Goal: Task Accomplishment & Management: Use online tool/utility

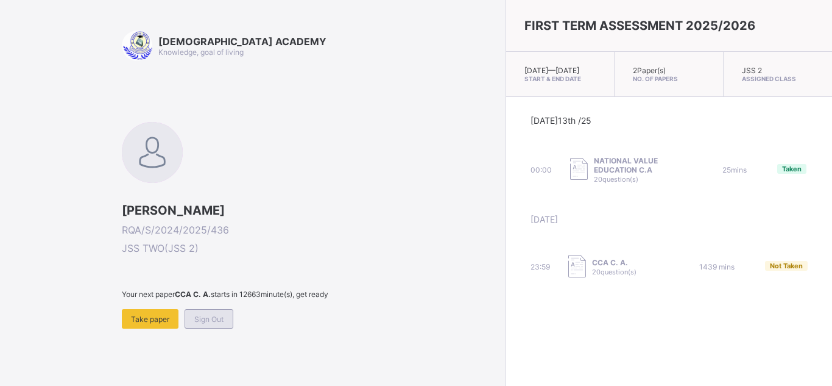
click at [216, 314] on span "Sign Out" at bounding box center [208, 318] width 29 height 9
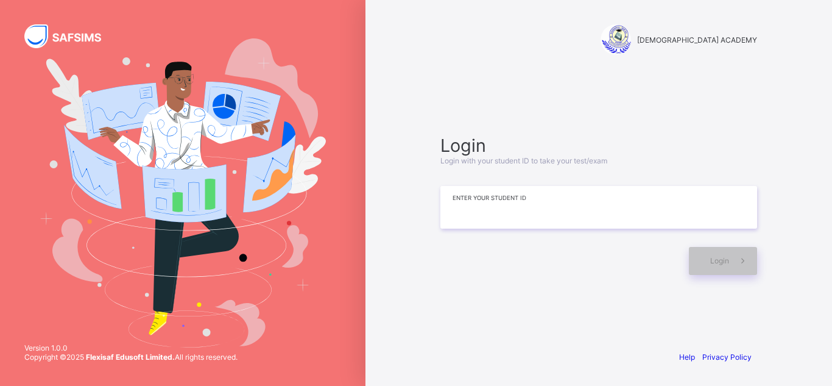
click at [565, 210] on input at bounding box center [598, 207] width 317 height 43
type input "*"
click at [490, 194] on input at bounding box center [598, 207] width 317 height 43
type input "*"
click at [547, 270] on div at bounding box center [561, 261] width 242 height 28
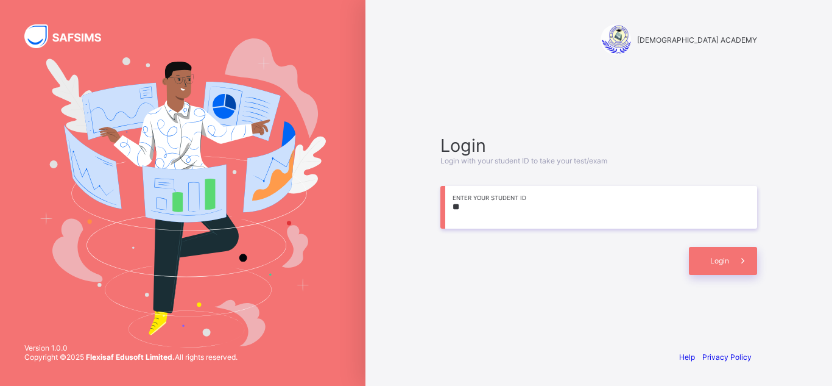
click at [469, 214] on input "**" at bounding box center [598, 207] width 317 height 43
click at [552, 245] on div "Login" at bounding box center [598, 255] width 317 height 40
click at [471, 207] on input "***" at bounding box center [598, 207] width 317 height 43
click at [724, 263] on span "Login" at bounding box center [719, 260] width 19 height 9
click at [499, 205] on input "**********" at bounding box center [598, 207] width 317 height 43
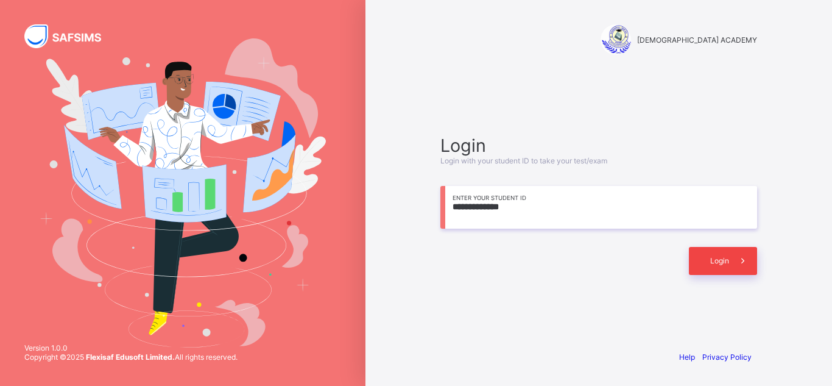
click at [707, 255] on div "Login" at bounding box center [723, 261] width 68 height 28
click at [719, 264] on span "Login" at bounding box center [719, 260] width 19 height 9
click at [496, 206] on input "**********" at bounding box center [598, 207] width 317 height 43
click at [522, 192] on input "****" at bounding box center [598, 207] width 317 height 43
type input "*"
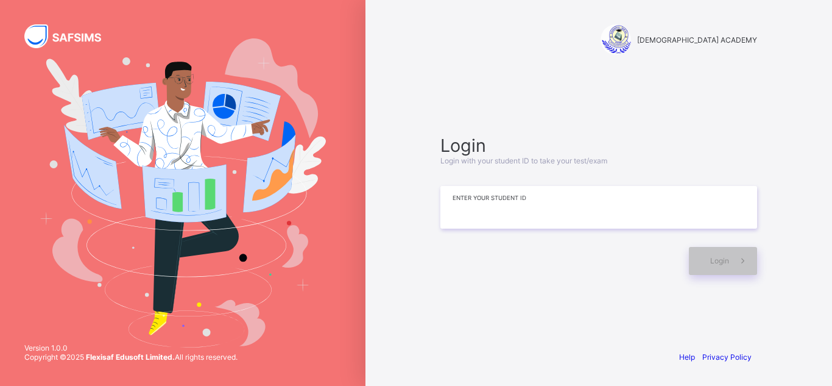
type input "*"
type input "**********"
click at [721, 253] on div "Login" at bounding box center [723, 261] width 68 height 28
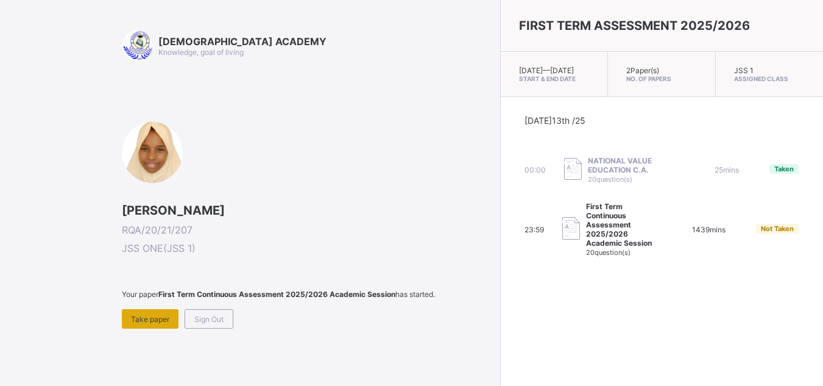
click at [146, 323] on span "Take paper" at bounding box center [150, 318] width 38 height 9
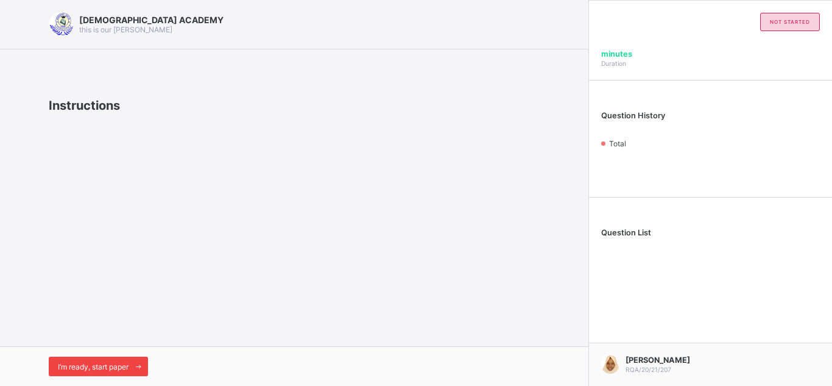
click at [112, 363] on span "I’m ready, start paper" at bounding box center [93, 366] width 71 height 9
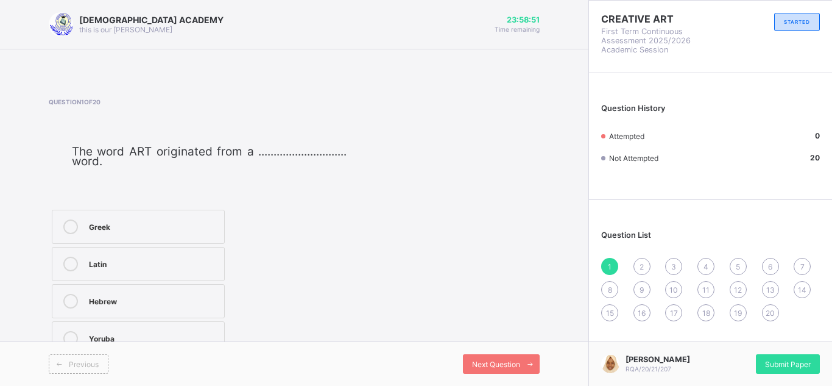
click at [184, 234] on div "Greek" at bounding box center [153, 226] width 129 height 15
click at [509, 357] on div "Next Question" at bounding box center [501, 363] width 77 height 19
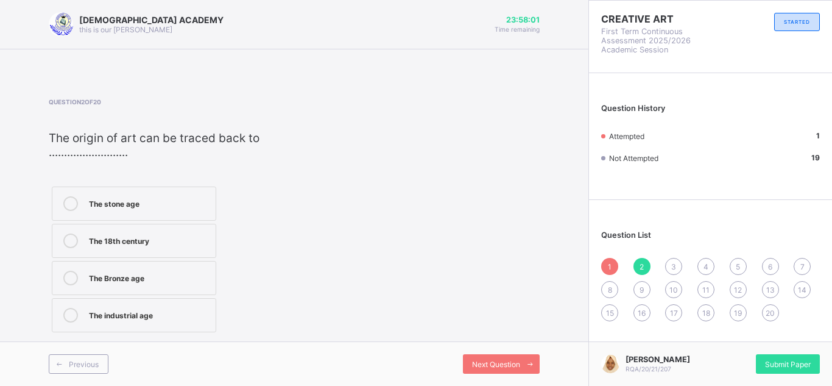
click at [156, 202] on div "The stone age" at bounding box center [149, 202] width 121 height 12
click at [495, 351] on div "Previous Next Question" at bounding box center [294, 363] width 588 height 44
click at [495, 358] on div "Next Question" at bounding box center [501, 363] width 77 height 19
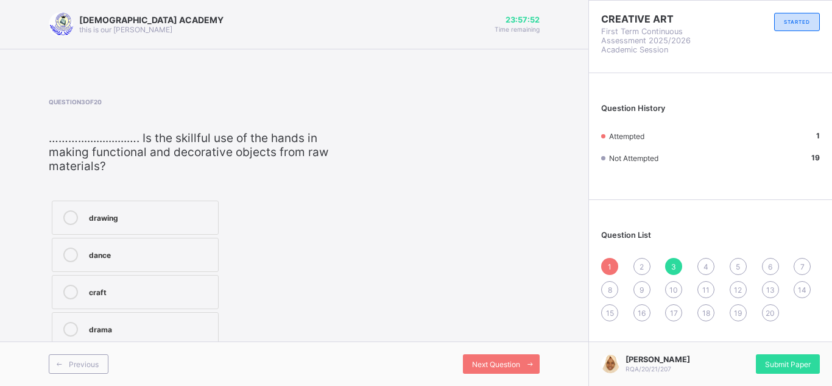
click at [641, 262] on span "2" at bounding box center [642, 266] width 4 height 9
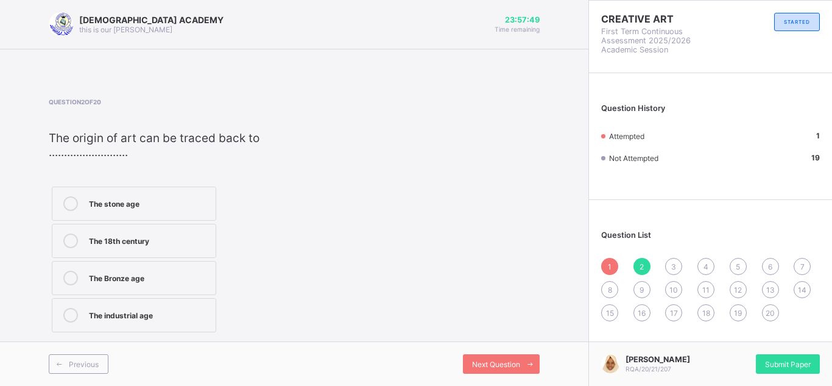
click at [189, 202] on div "The stone age" at bounding box center [149, 202] width 121 height 12
click at [513, 366] on span "Next Question" at bounding box center [496, 363] width 48 height 9
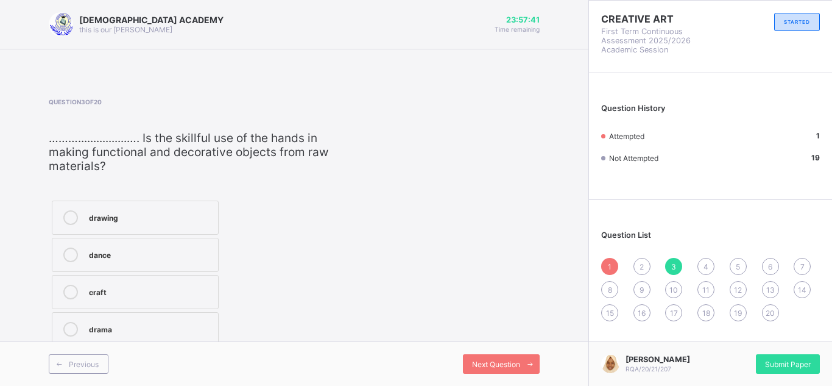
click at [643, 269] on span "2" at bounding box center [642, 266] width 4 height 9
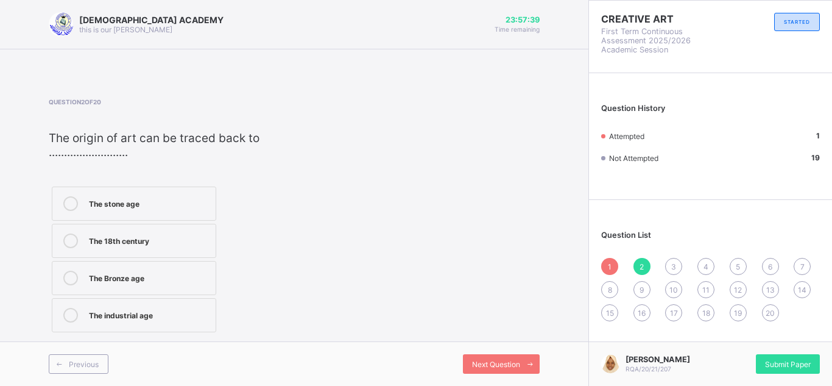
click at [188, 188] on label "The stone age" at bounding box center [134, 203] width 164 height 34
click at [481, 355] on div "Next Question" at bounding box center [501, 363] width 77 height 19
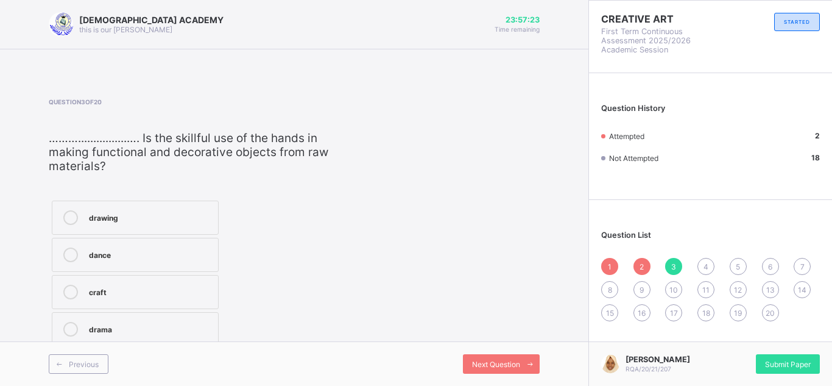
click at [205, 289] on div "craft" at bounding box center [150, 290] width 123 height 12
click at [489, 365] on span "Next Question" at bounding box center [496, 363] width 48 height 9
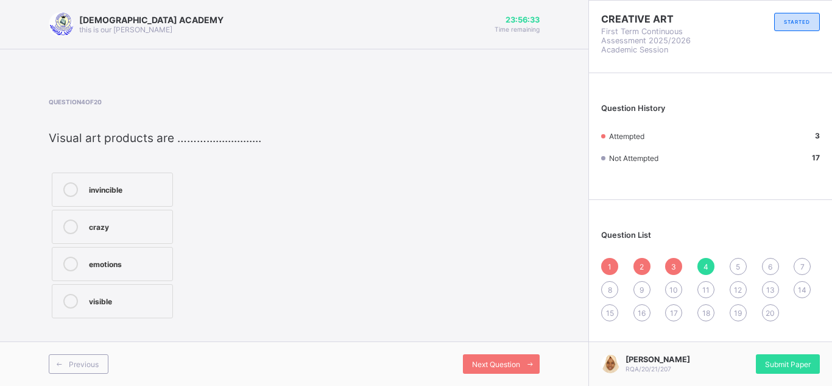
click at [91, 302] on div "visible" at bounding box center [127, 300] width 77 height 12
click at [505, 365] on span "Next Question" at bounding box center [496, 363] width 48 height 9
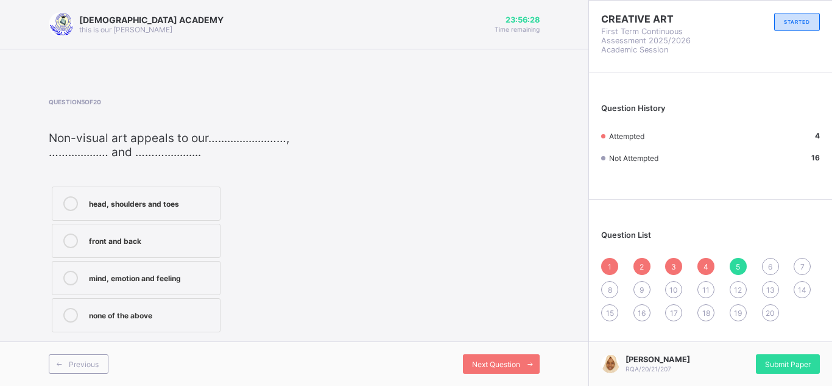
click at [703, 265] on div "4" at bounding box center [705, 266] width 17 height 17
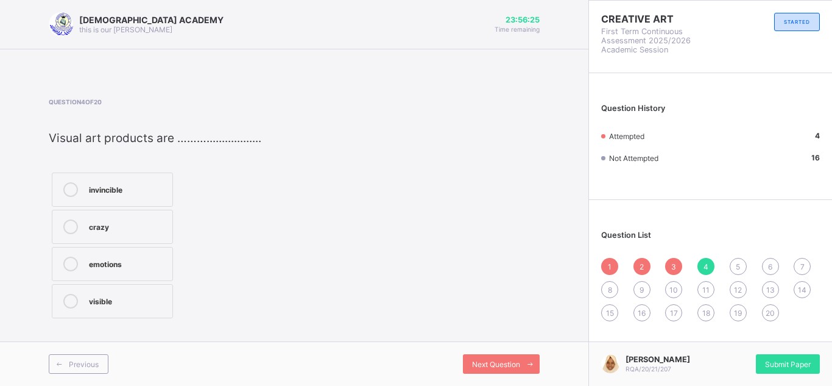
click at [128, 302] on div "visible" at bounding box center [127, 300] width 77 height 12
click at [490, 359] on span "Next Question" at bounding box center [496, 363] width 48 height 9
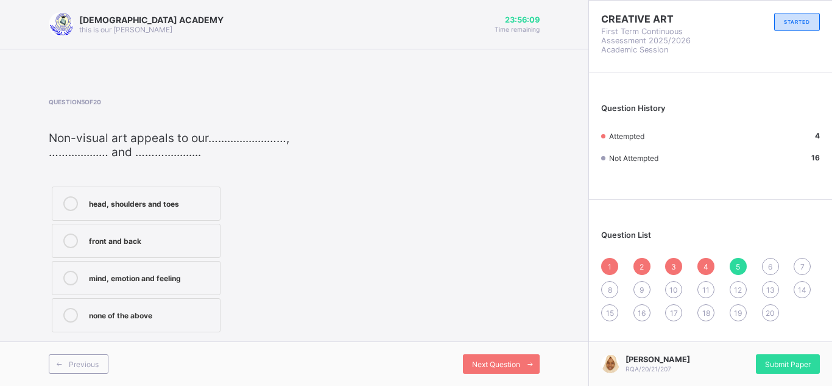
click at [175, 271] on div "mind, emotion and feeling" at bounding box center [151, 276] width 125 height 12
click at [473, 356] on div "Next Question" at bounding box center [501, 363] width 77 height 19
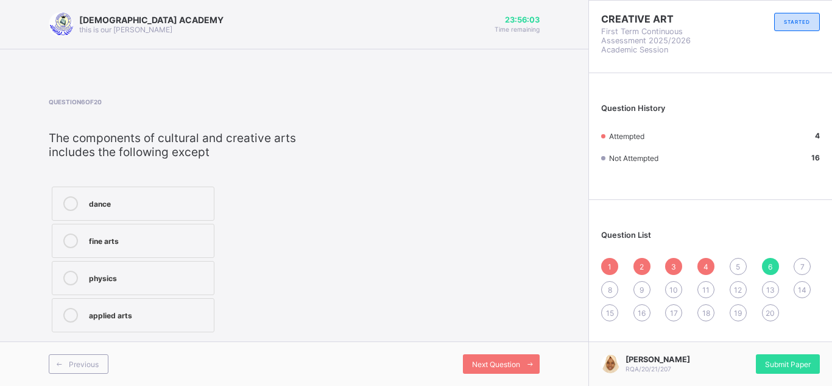
click at [735, 266] on div "5" at bounding box center [738, 266] width 17 height 17
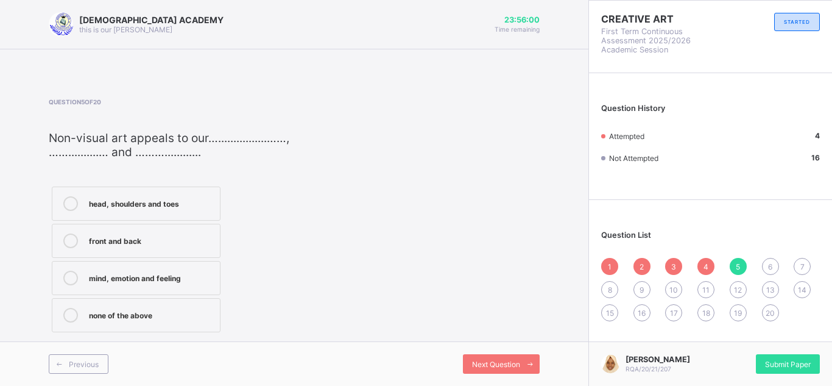
click at [155, 277] on div "mind, emotion and feeling" at bounding box center [151, 276] width 125 height 12
click at [502, 359] on span "Next Question" at bounding box center [496, 363] width 48 height 9
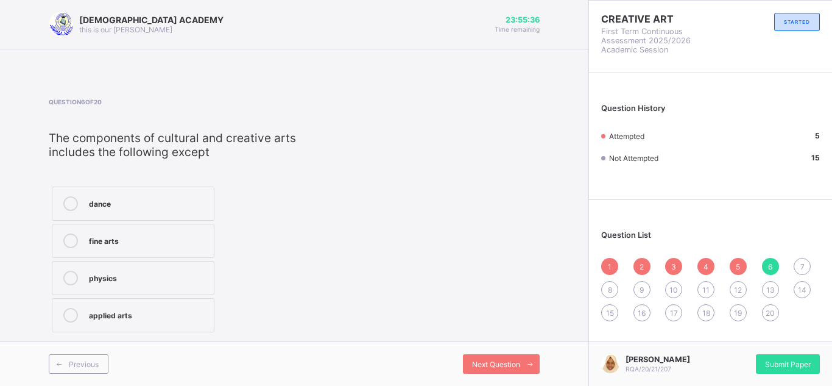
click at [201, 272] on div "physics" at bounding box center [148, 276] width 119 height 12
click at [497, 355] on div "Next Question" at bounding box center [501, 363] width 77 height 19
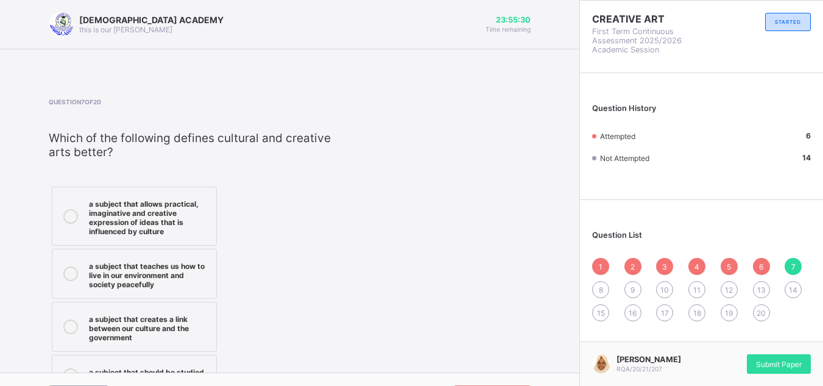
click at [762, 261] on div "1 2 3 4 5 6 7 8 9 10 11 12 13 14 15 16 17 18 19 20" at bounding box center [701, 289] width 219 height 63
click at [799, 267] on div "7" at bounding box center [793, 266] width 17 height 17
click at [763, 264] on span "6" at bounding box center [761, 266] width 4 height 9
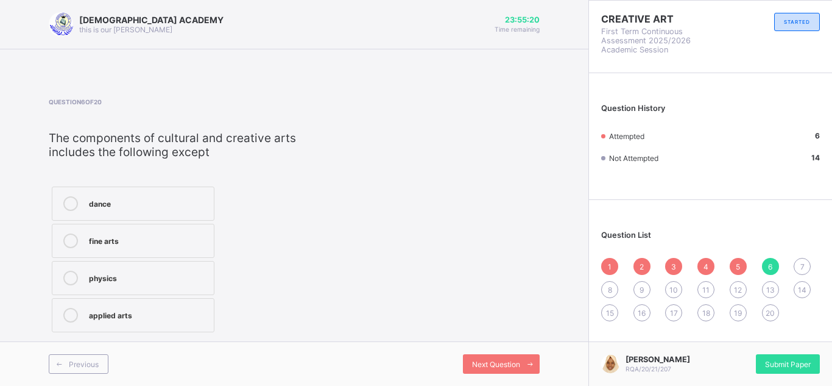
click at [804, 264] on span "7" at bounding box center [802, 266] width 4 height 9
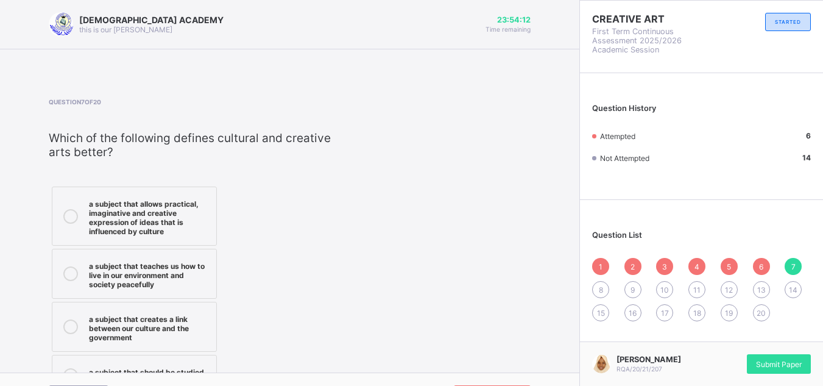
click at [131, 222] on div "a subject that allows practical, imaginative and creative expression of ideas t…" at bounding box center [149, 216] width 121 height 40
click at [603, 289] on span "8" at bounding box center [601, 289] width 4 height 9
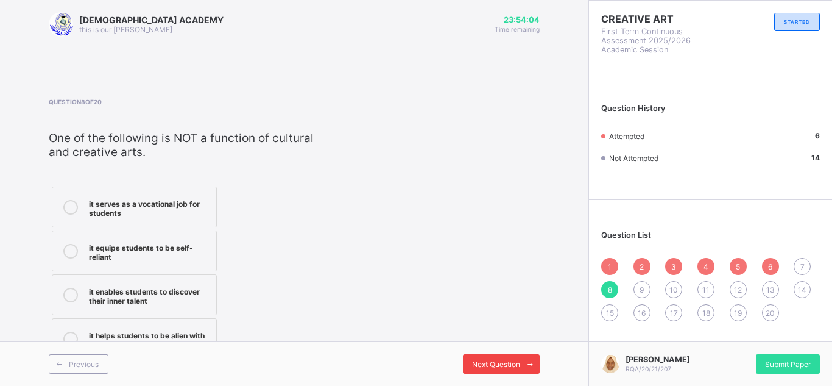
click at [518, 358] on div "Next Question" at bounding box center [501, 363] width 77 height 19
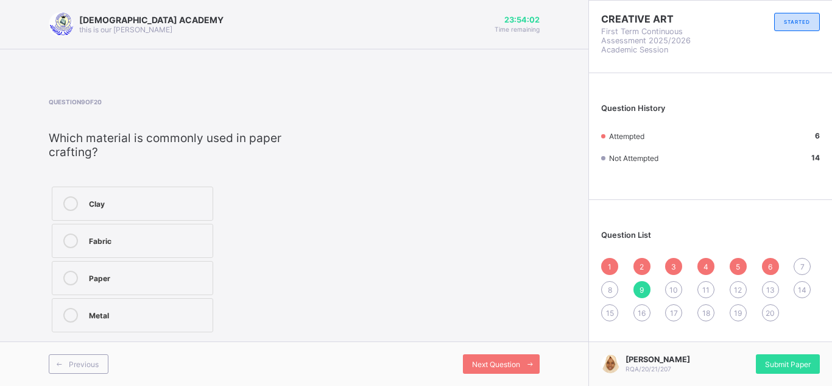
click at [799, 267] on div "7" at bounding box center [802, 266] width 17 height 17
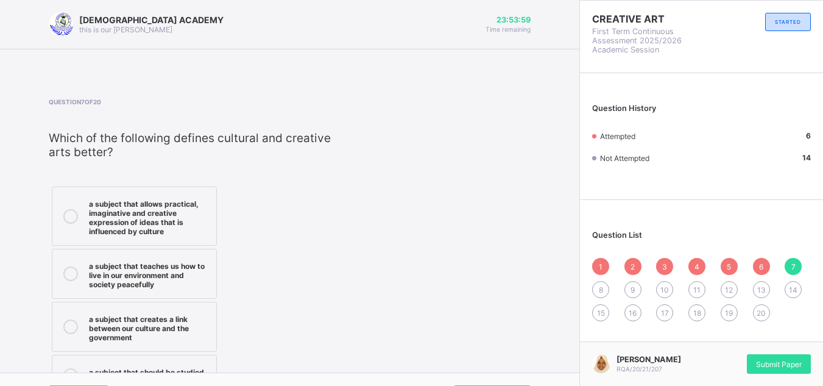
click at [106, 205] on div "a subject that allows practical, imaginative and creative expression of ideas t…" at bounding box center [149, 216] width 121 height 40
click at [609, 289] on div "8" at bounding box center [600, 289] width 17 height 17
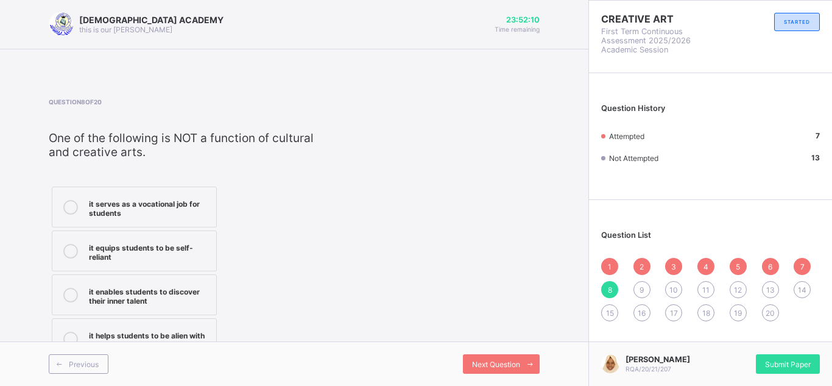
click at [72, 339] on icon at bounding box center [70, 338] width 15 height 15
click at [511, 355] on div "Next Question" at bounding box center [501, 363] width 77 height 19
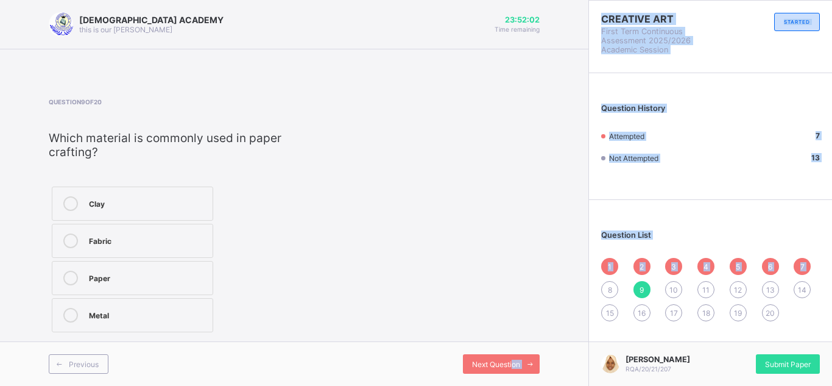
drag, startPoint x: 511, startPoint y: 355, endPoint x: 607, endPoint y: 294, distance: 113.9
click at [607, 294] on div "[DEMOGRAPHIC_DATA] ACADEMY this is our [PERSON_NAME] 23:52:02 Time remaining Qu…" at bounding box center [416, 193] width 832 height 386
click at [607, 294] on div "8" at bounding box center [609, 289] width 17 height 17
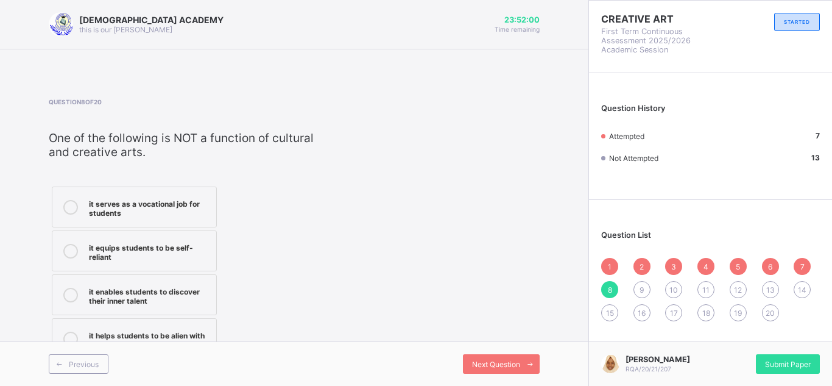
click at [191, 325] on label "it helps students to be alien with their culture." at bounding box center [134, 338] width 165 height 41
click at [521, 364] on span at bounding box center [529, 363] width 19 height 19
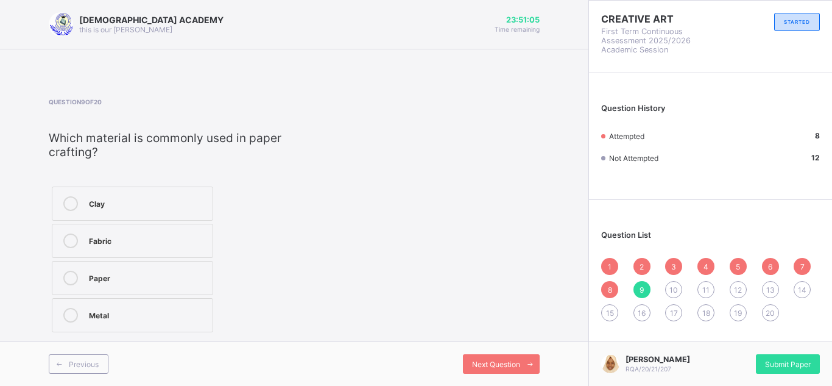
click at [108, 278] on div "Paper" at bounding box center [148, 276] width 118 height 12
click at [497, 367] on span "Next Question" at bounding box center [496, 363] width 48 height 9
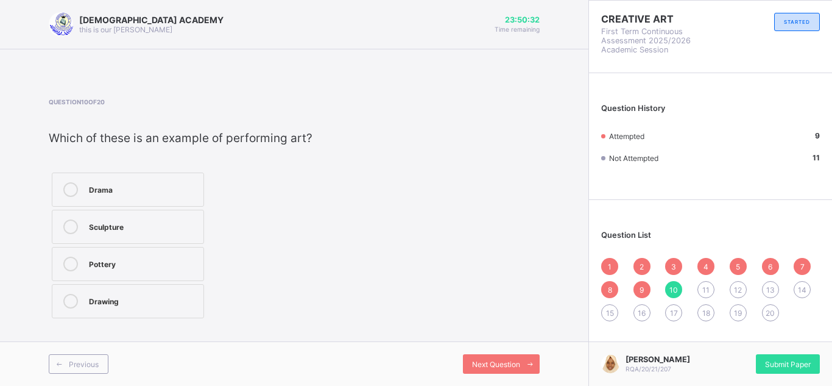
click at [117, 194] on div "Drama" at bounding box center [143, 189] width 108 height 15
click at [484, 362] on span "Next Question" at bounding box center [496, 363] width 48 height 9
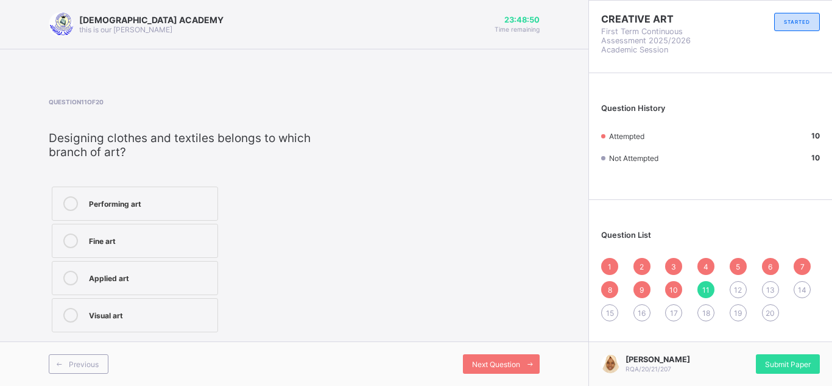
click at [112, 278] on div "Applied art" at bounding box center [150, 276] width 122 height 12
click at [170, 317] on div "Visual art" at bounding box center [150, 314] width 122 height 12
click at [488, 353] on div "Previous Next Question" at bounding box center [294, 363] width 588 height 44
click at [488, 359] on span "Next Question" at bounding box center [496, 363] width 48 height 9
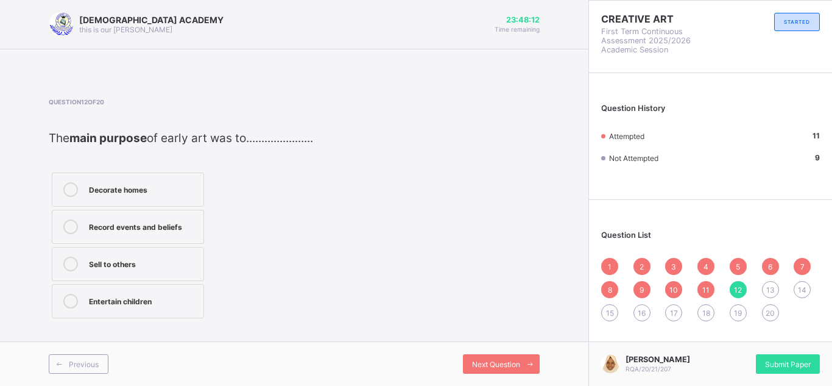
click at [160, 298] on div "Entertain children" at bounding box center [143, 300] width 108 height 12
click at [483, 356] on div "Next Question" at bounding box center [501, 363] width 77 height 19
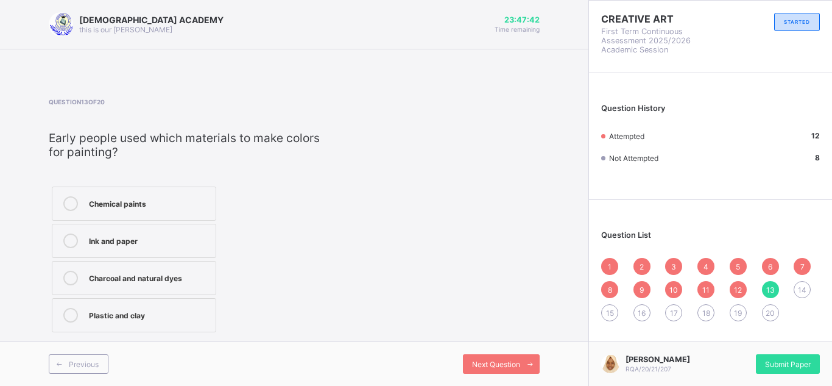
click at [97, 272] on div "Charcoal and natural dyes" at bounding box center [149, 276] width 121 height 12
click at [491, 362] on span "Next Question" at bounding box center [496, 363] width 48 height 9
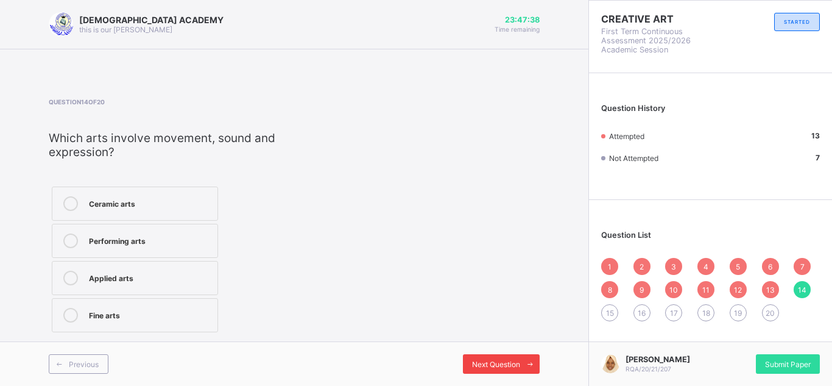
click at [491, 362] on span "Next Question" at bounding box center [496, 363] width 48 height 9
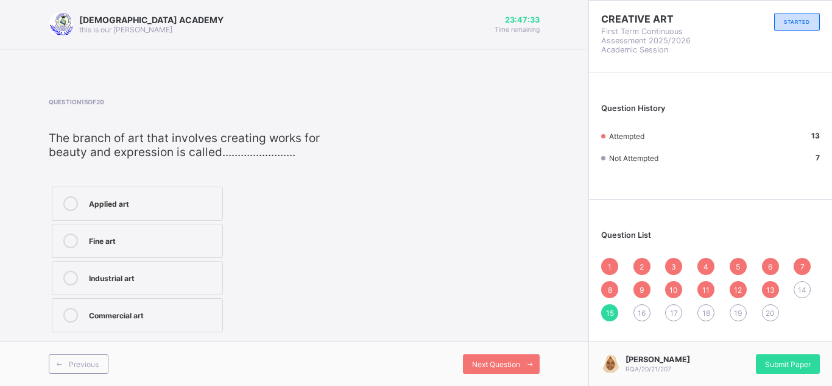
click at [803, 293] on span "14" at bounding box center [802, 289] width 9 height 9
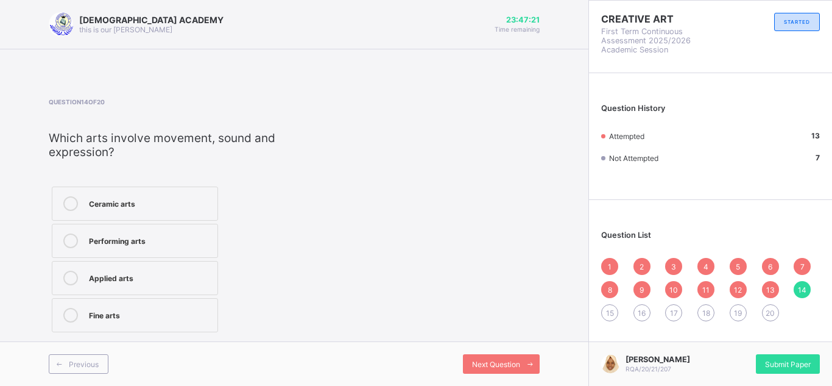
click at [134, 246] on div "Performing arts" at bounding box center [150, 240] width 122 height 15
click at [475, 357] on div "Next Question" at bounding box center [501, 363] width 77 height 19
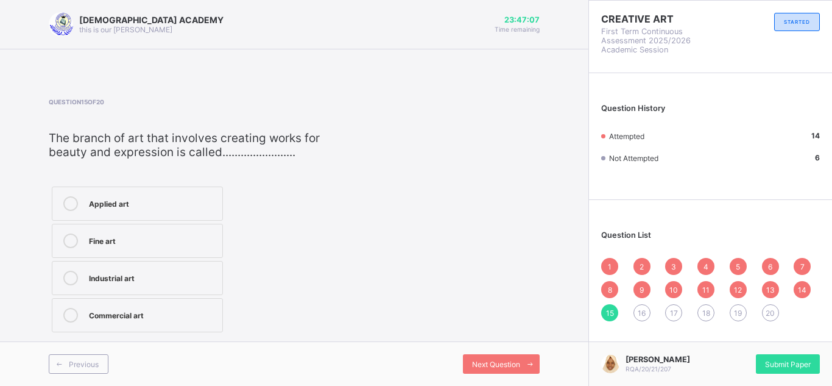
click at [159, 245] on div "Fine art" at bounding box center [152, 239] width 127 height 12
click at [503, 369] on div "Next Question" at bounding box center [501, 363] width 77 height 19
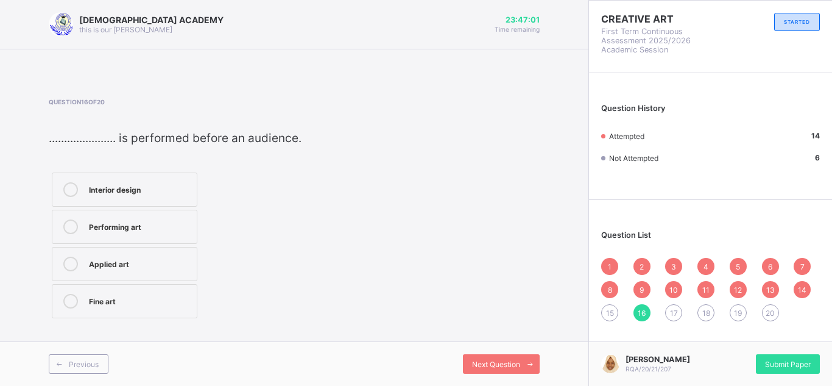
click at [604, 309] on div "15" at bounding box center [609, 312] width 17 height 17
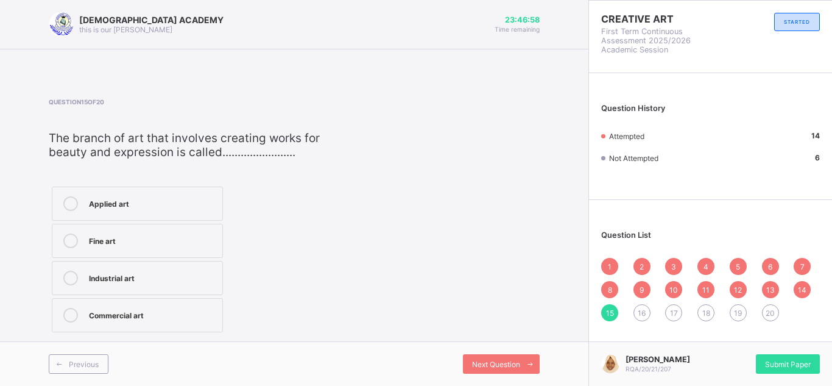
click at [154, 234] on div "Fine art" at bounding box center [152, 239] width 127 height 12
click at [481, 356] on div "Next Question" at bounding box center [501, 363] width 77 height 19
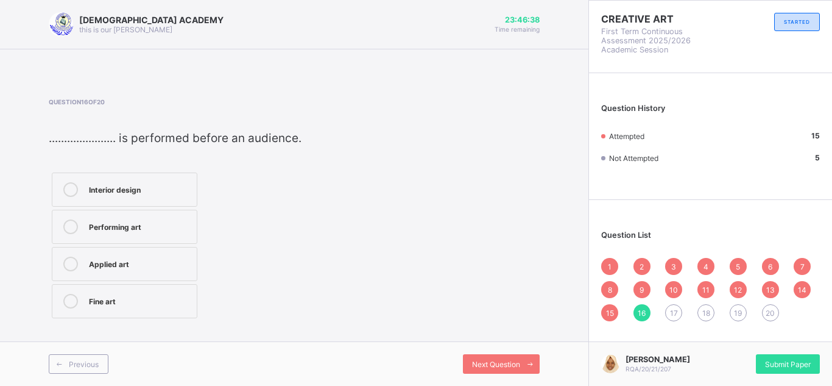
click at [117, 224] on div "Performing art" at bounding box center [140, 225] width 102 height 12
click at [492, 362] on span "Next Question" at bounding box center [496, 363] width 48 height 9
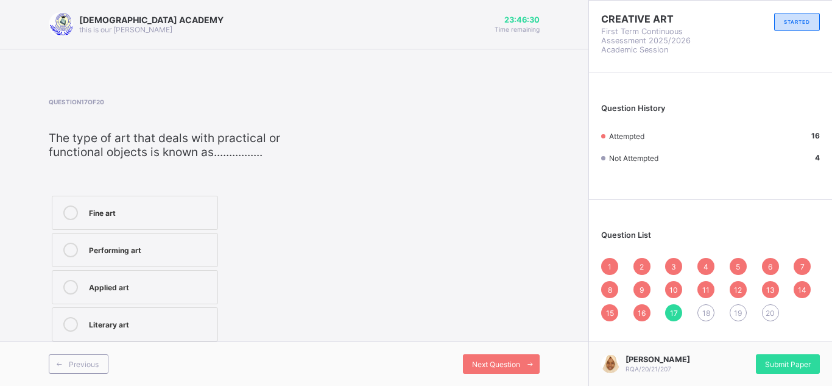
click at [200, 252] on div "Performing art" at bounding box center [150, 248] width 122 height 12
click at [147, 322] on div "Literary art" at bounding box center [150, 323] width 122 height 12
click at [523, 362] on span at bounding box center [529, 363] width 19 height 19
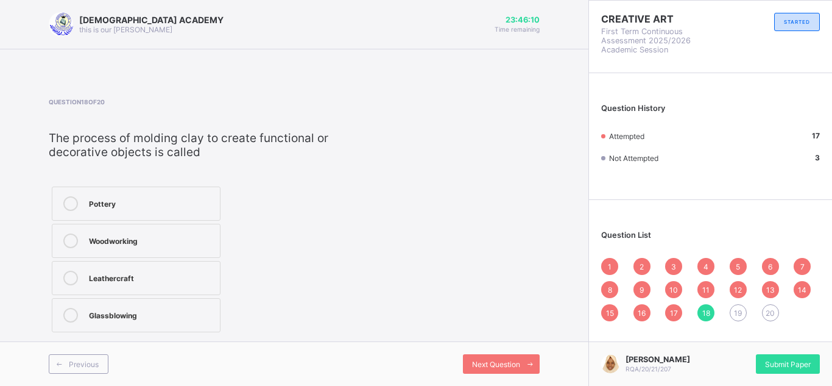
click at [673, 311] on span "17" at bounding box center [674, 312] width 8 height 9
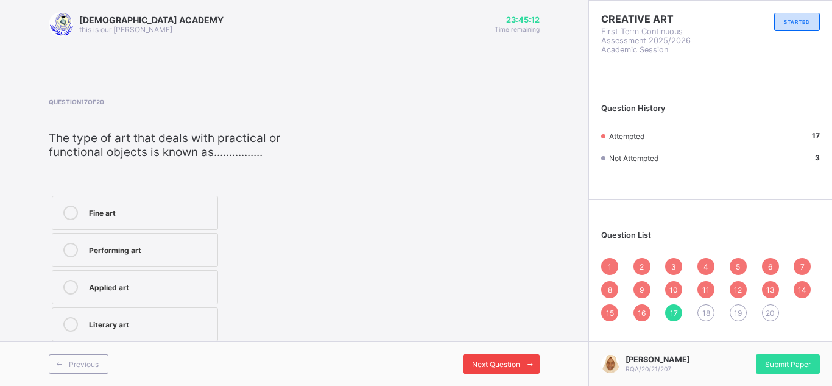
click at [511, 365] on span "Next Question" at bounding box center [496, 363] width 48 height 9
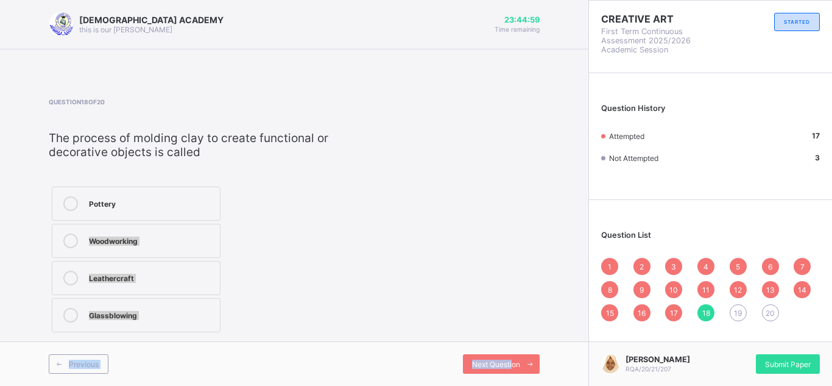
drag, startPoint x: 511, startPoint y: 365, endPoint x: 411, endPoint y: 214, distance: 181.4
click at [411, 214] on div "[DEMOGRAPHIC_DATA] ACADEMY this is our [PERSON_NAME] 23:44:59 Time remaining Qu…" at bounding box center [294, 193] width 588 height 386
click at [163, 209] on div "Pottery" at bounding box center [151, 203] width 125 height 15
click at [486, 359] on span "Next Question" at bounding box center [496, 363] width 48 height 9
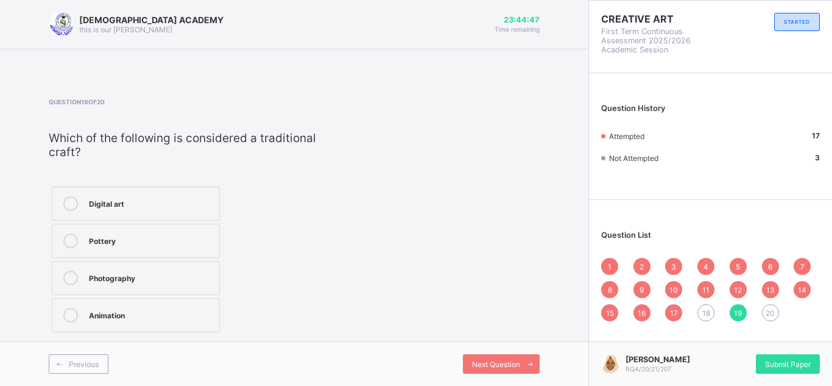
click at [701, 311] on div "18" at bounding box center [705, 312] width 17 height 17
click at [129, 208] on div "Pottery" at bounding box center [151, 203] width 125 height 15
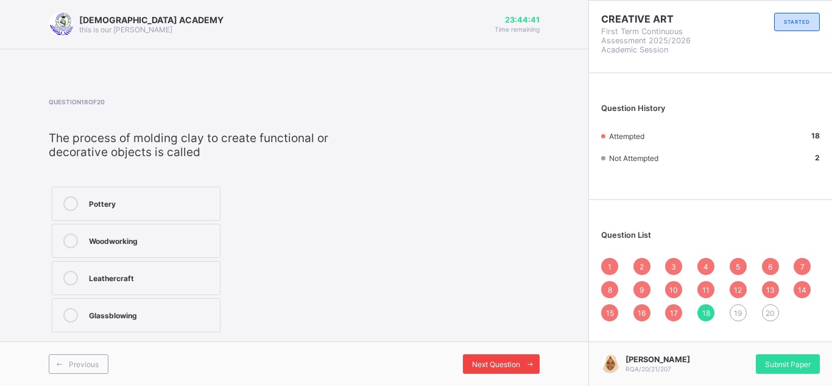
click at [509, 361] on span "Next Question" at bounding box center [496, 363] width 48 height 9
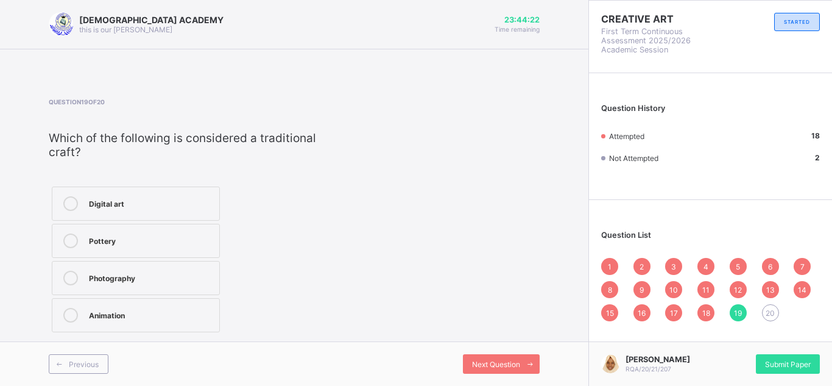
click at [135, 241] on div "Pottery" at bounding box center [151, 239] width 124 height 12
click at [500, 355] on div "Next Question" at bounding box center [501, 363] width 77 height 19
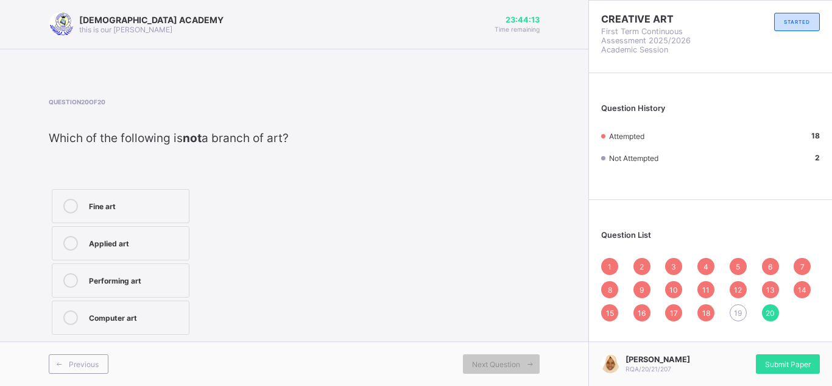
drag, startPoint x: 737, startPoint y: 311, endPoint x: 493, endPoint y: 281, distance: 246.2
click at [493, 281] on div "Question 20 of 20 Which of the following is not a branch of art? Fine art Appli…" at bounding box center [294, 217] width 491 height 239
click at [740, 307] on div "19" at bounding box center [738, 312] width 17 height 17
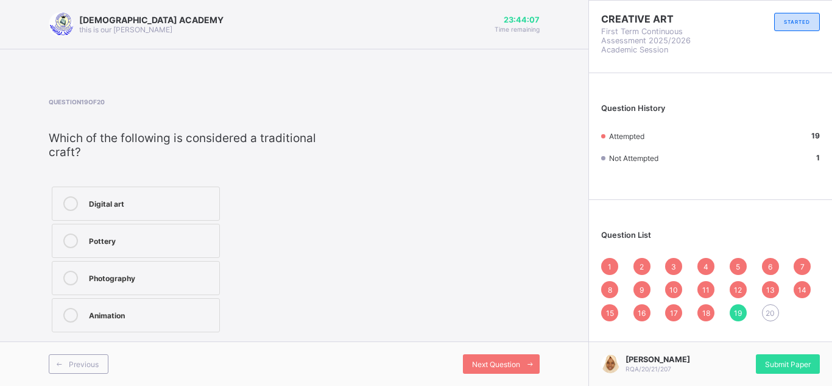
click at [161, 227] on label "Pottery" at bounding box center [136, 241] width 168 height 34
click at [769, 305] on div "20" at bounding box center [770, 312] width 17 height 17
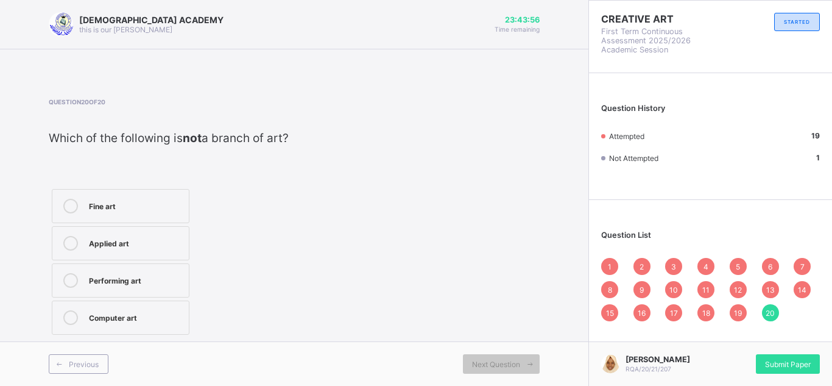
click at [147, 312] on div "Computer art" at bounding box center [136, 316] width 94 height 12
click at [782, 358] on div "Submit Paper" at bounding box center [788, 363] width 64 height 19
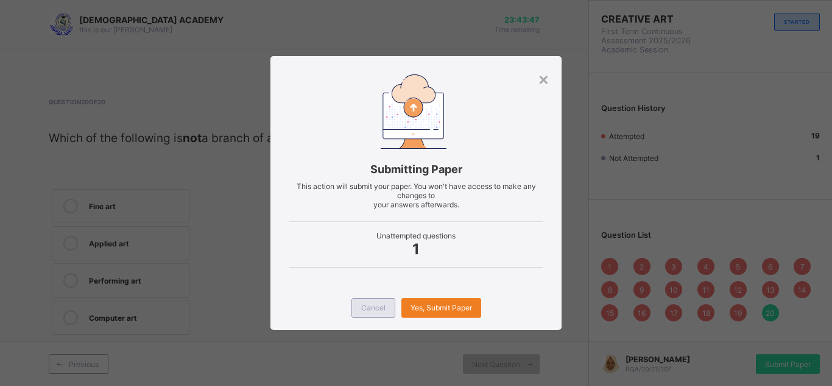
click at [376, 310] on span "Cancel" at bounding box center [373, 307] width 24 height 9
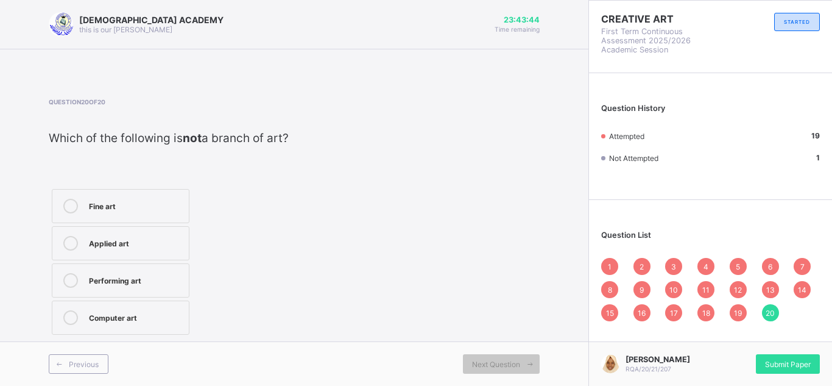
click at [623, 269] on div "1 2 3 4 5 6 7 8 9 10 11 12 13 14 15 16 17 18 19 20" at bounding box center [710, 289] width 219 height 63
click at [613, 267] on div "1" at bounding box center [609, 266] width 17 height 17
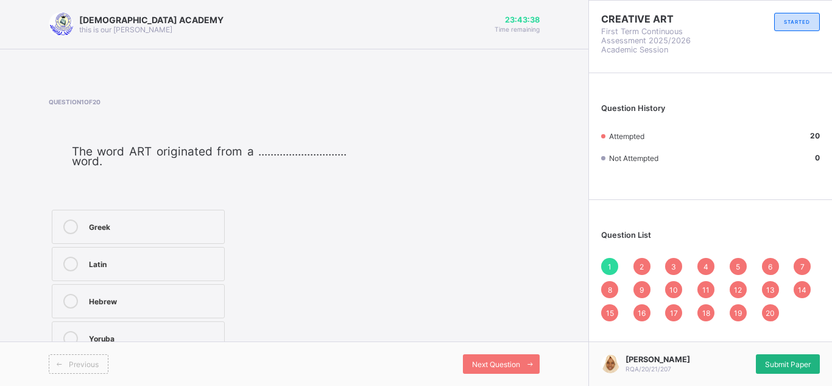
click at [778, 357] on div "Submit Paper" at bounding box center [788, 363] width 64 height 19
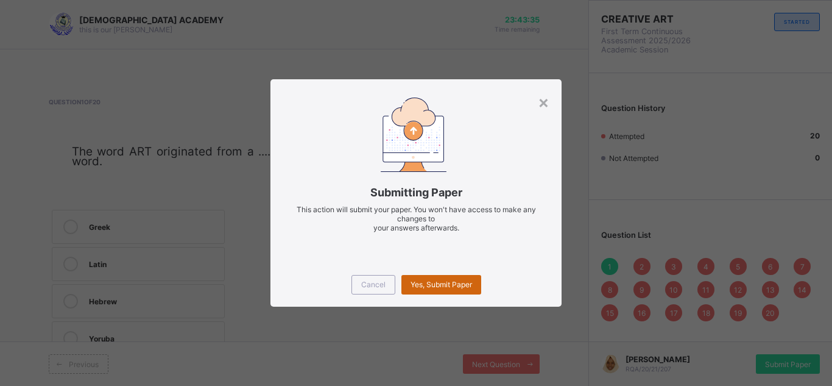
click at [453, 277] on div "Yes, Submit Paper" at bounding box center [441, 284] width 80 height 19
click at [370, 273] on div "Cancel Yes, Submit Paper" at bounding box center [415, 285] width 291 height 44
click at [368, 277] on div "Cancel" at bounding box center [373, 284] width 44 height 19
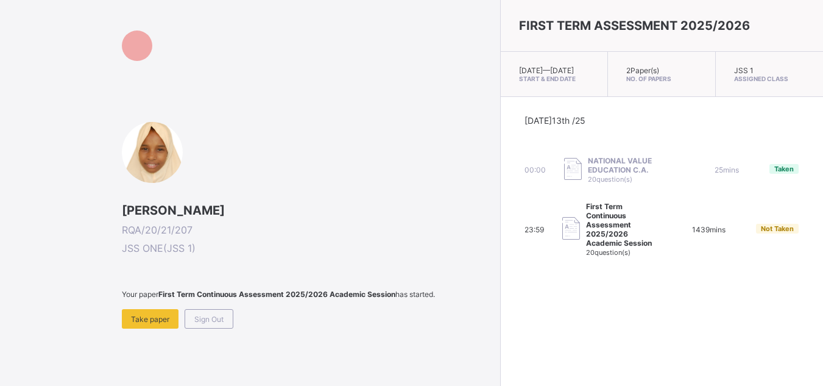
click at [224, 328] on div "Sign Out" at bounding box center [209, 318] width 49 height 19
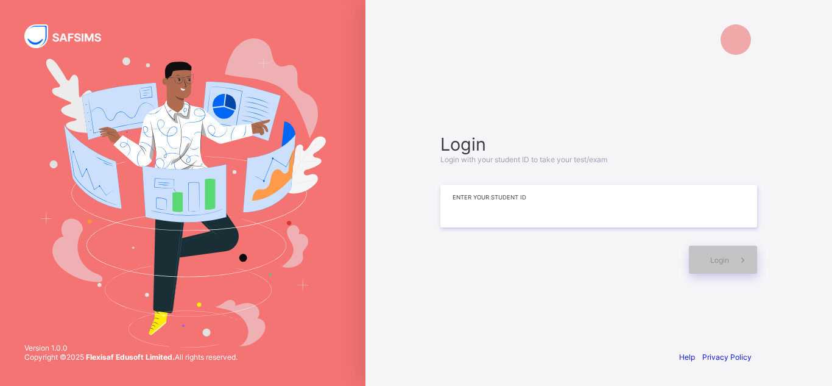
click at [465, 209] on input at bounding box center [598, 206] width 317 height 43
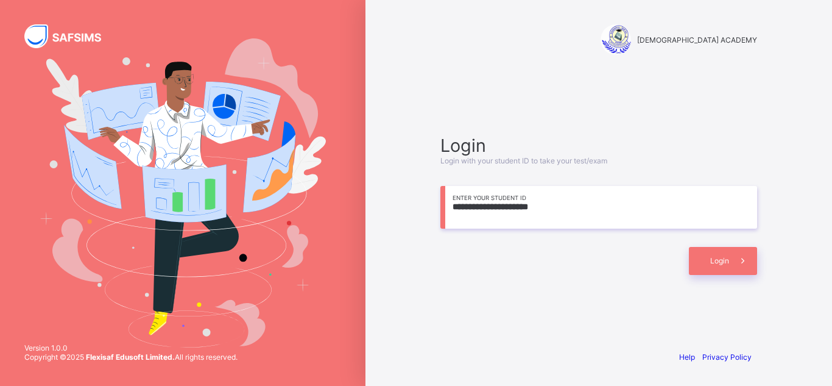
type input "**********"
click at [709, 245] on div "Login" at bounding box center [598, 255] width 317 height 40
click at [713, 255] on div "Login" at bounding box center [723, 261] width 68 height 28
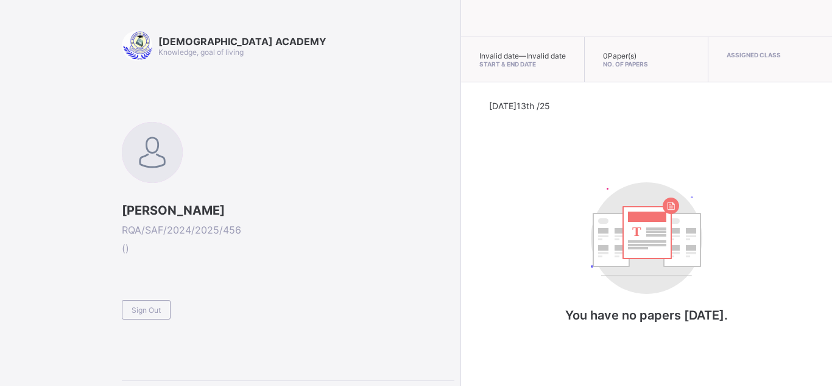
click at [124, 228] on div "RAUDHATUL QUR'AN ACADEMY Knowledge, goal of living JIBRIN ALHASSAN RQA/SAF/2024…" at bounding box center [227, 193] width 454 height 386
drag, startPoint x: 123, startPoint y: 228, endPoint x: 239, endPoint y: 228, distance: 115.7
click at [239, 228] on span "RQA/SAF/2024/2025/456" at bounding box center [288, 230] width 333 height 12
copy span "RQA/SAF/2024/2025/456"
click at [161, 316] on div "Sign Out" at bounding box center [146, 309] width 49 height 19
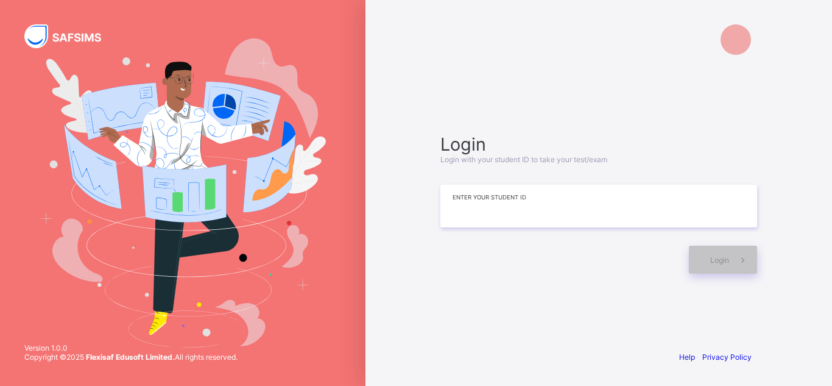
click at [573, 205] on input at bounding box center [598, 206] width 317 height 43
paste input "**********"
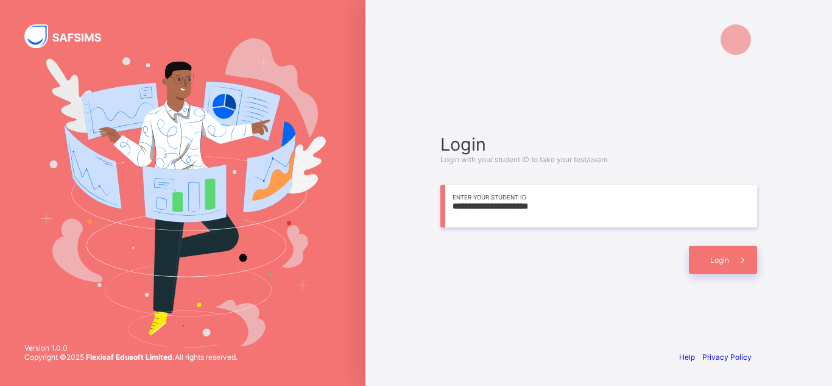
type input "**********"
click at [729, 259] on span at bounding box center [743, 259] width 28 height 28
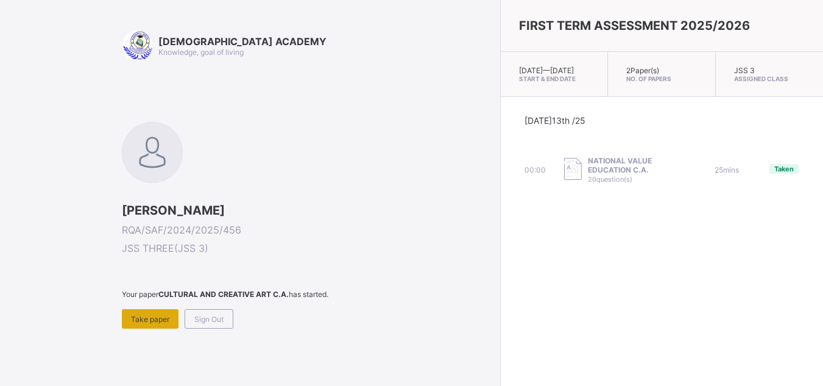
click at [160, 320] on span "Take paper" at bounding box center [150, 318] width 38 height 9
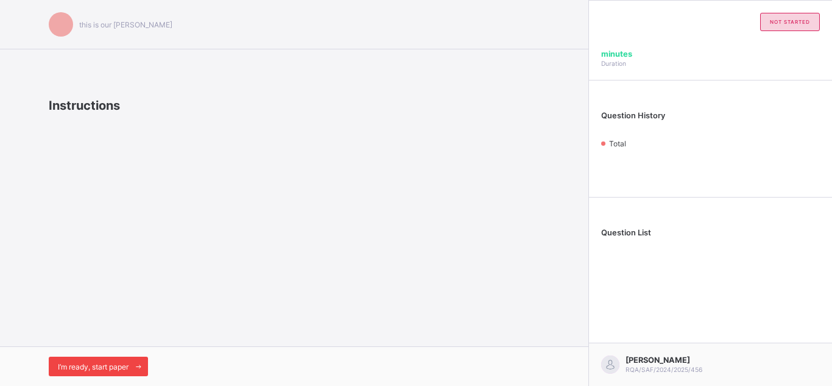
click at [111, 364] on span "I’m ready, start paper" at bounding box center [93, 366] width 71 height 9
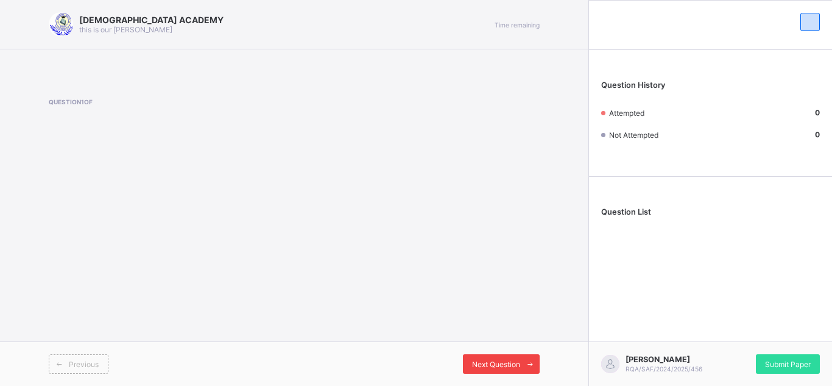
click at [511, 361] on span "Next Question" at bounding box center [496, 363] width 48 height 9
click at [530, 367] on icon at bounding box center [530, 364] width 9 height 8
click at [516, 362] on span "Next Question" at bounding box center [496, 363] width 48 height 9
click at [503, 367] on span "Next Question" at bounding box center [496, 363] width 48 height 9
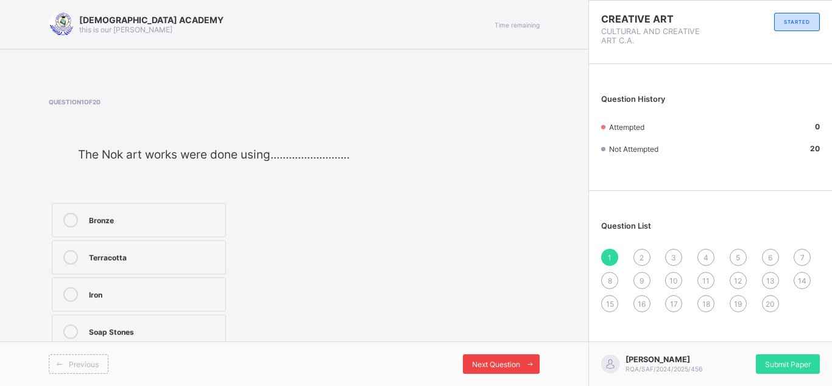
click at [503, 367] on span "Next Question" at bounding box center [496, 363] width 48 height 9
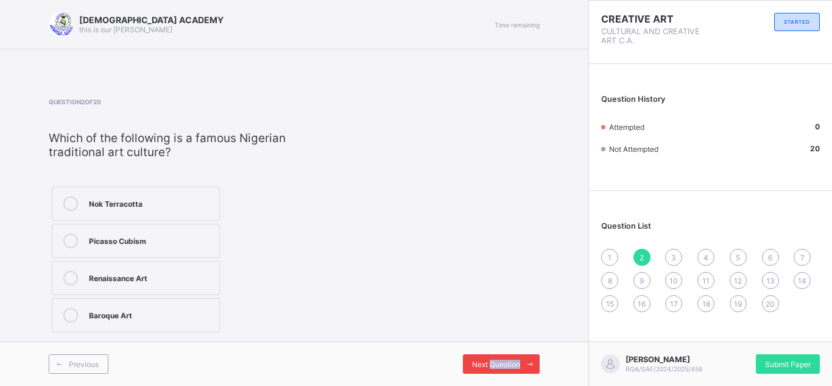
click at [503, 367] on span "Next Question" at bounding box center [496, 363] width 48 height 9
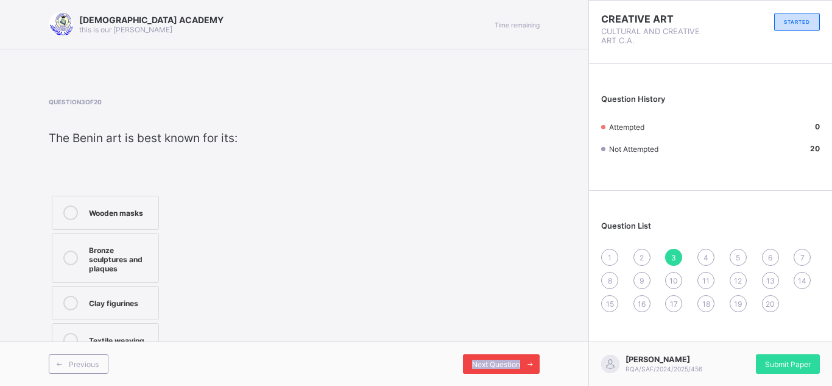
click at [503, 367] on span "Next Question" at bounding box center [496, 363] width 48 height 9
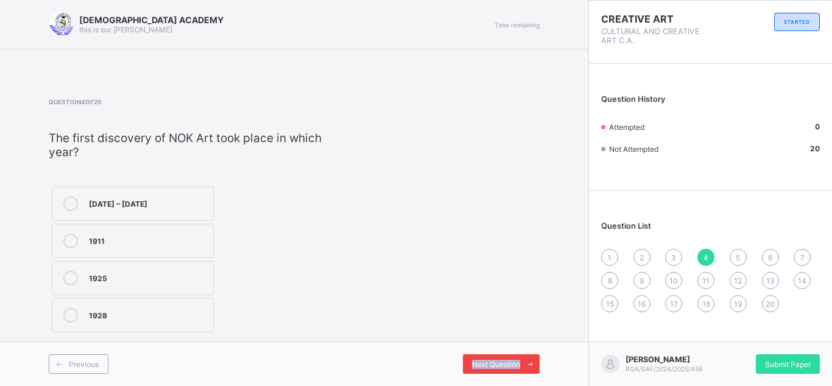
click at [503, 367] on span "Next Question" at bounding box center [496, 363] width 48 height 9
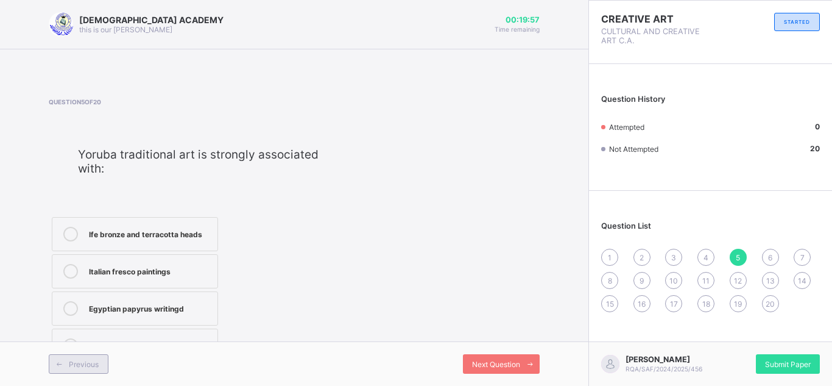
click at [94, 367] on span "Previous" at bounding box center [84, 363] width 30 height 9
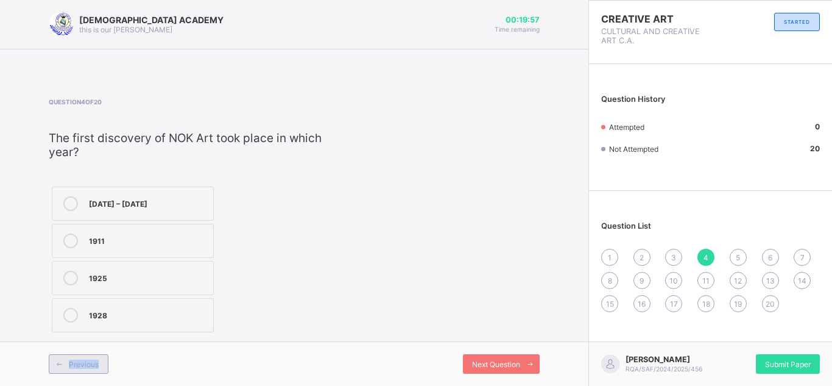
click at [94, 367] on span "Previous" at bounding box center [84, 363] width 30 height 9
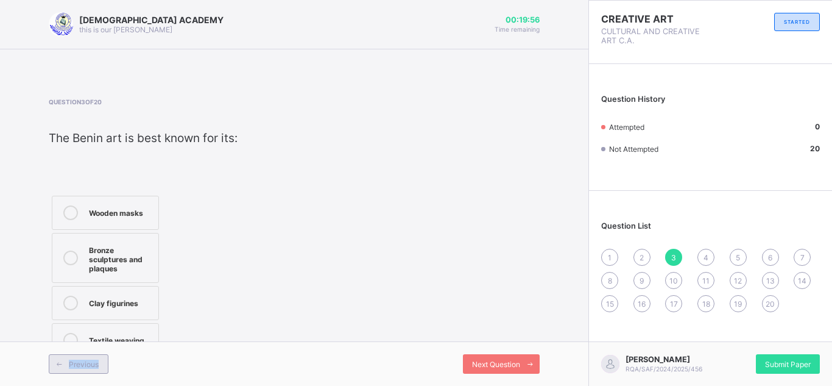
click at [94, 367] on span "Previous" at bounding box center [84, 363] width 30 height 9
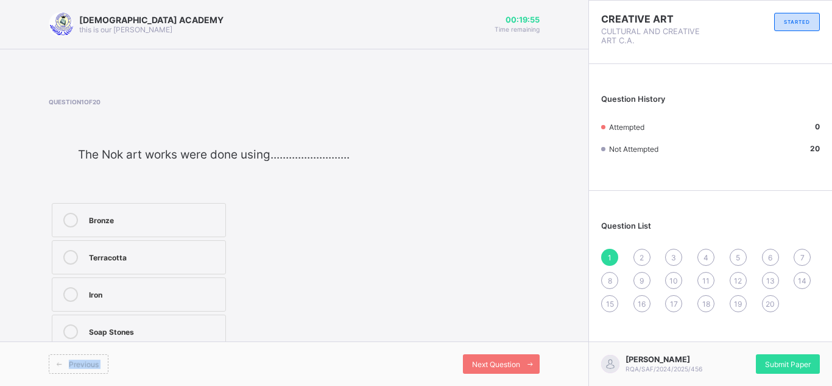
click at [94, 367] on span "Previous" at bounding box center [84, 363] width 30 height 9
click at [311, 346] on div "Previous Next Question" at bounding box center [294, 363] width 588 height 44
click at [769, 301] on span "20" at bounding box center [770, 303] width 9 height 9
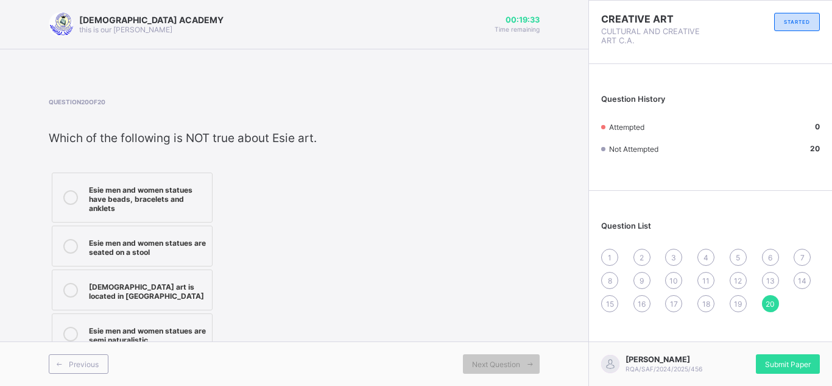
click at [157, 287] on div "Esie art is located in Ekiti" at bounding box center [147, 289] width 117 height 21
click at [71, 368] on span "Previous" at bounding box center [84, 363] width 30 height 9
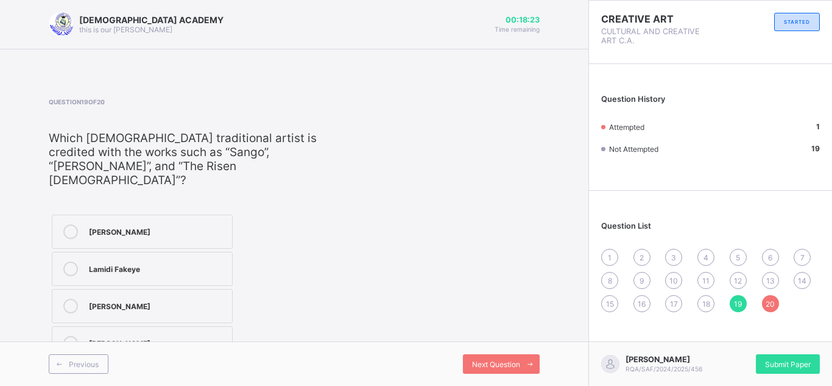
click at [177, 252] on label "Lamidi Fakeye" at bounding box center [142, 269] width 181 height 34
click at [87, 357] on div "Previous" at bounding box center [79, 363] width 60 height 19
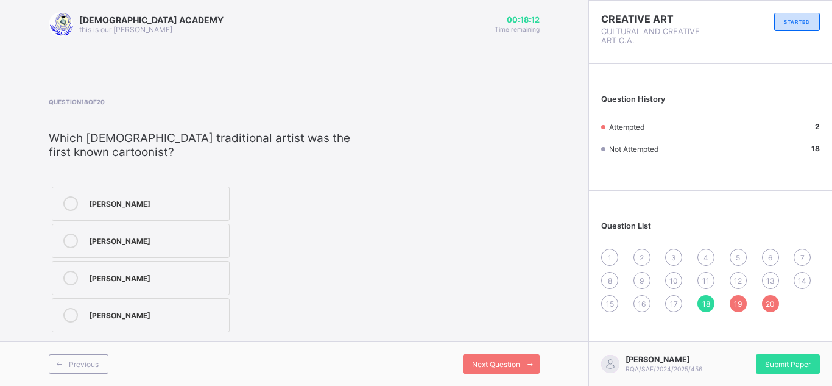
click at [143, 203] on div "Ben Enwonwu" at bounding box center [156, 202] width 134 height 12
click at [64, 356] on span at bounding box center [58, 363] width 19 height 19
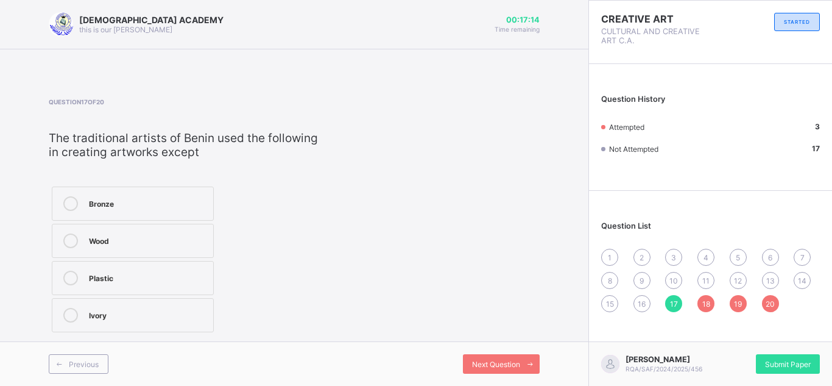
click at [147, 203] on div "Bronze" at bounding box center [148, 202] width 118 height 12
click at [102, 310] on div "Ivory" at bounding box center [148, 314] width 118 height 12
click at [69, 365] on span "Previous" at bounding box center [84, 363] width 30 height 9
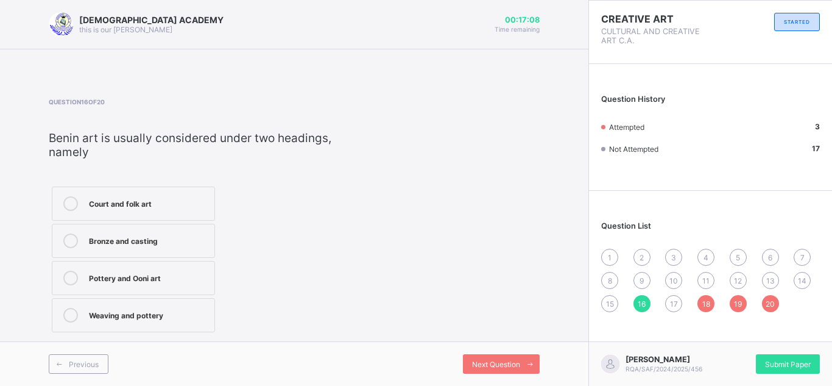
click at [672, 299] on span "17" at bounding box center [674, 303] width 8 height 9
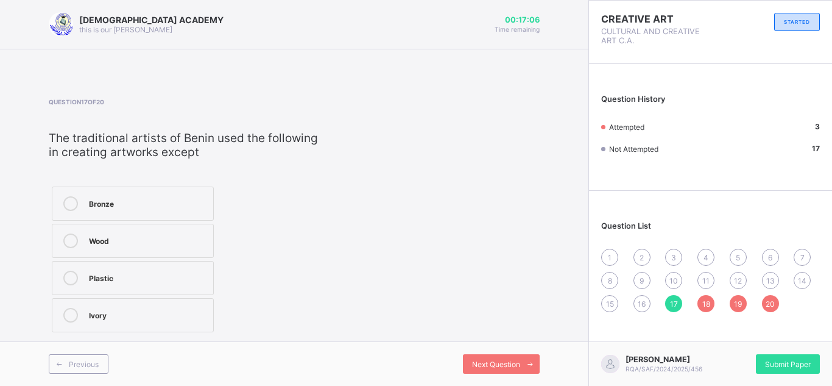
click at [91, 309] on div "Ivory" at bounding box center [148, 314] width 118 height 12
click at [65, 364] on span at bounding box center [58, 363] width 19 height 19
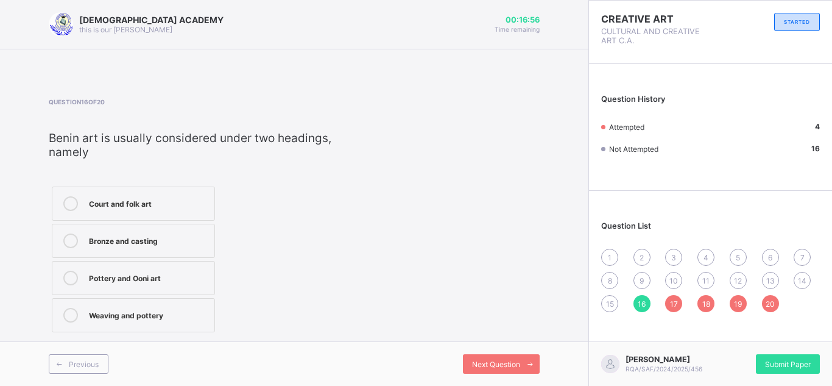
click at [115, 211] on label "Court and folk art" at bounding box center [133, 203] width 163 height 34
click at [130, 305] on label "Weaving and pottery" at bounding box center [133, 315] width 163 height 34
click at [87, 361] on span "Previous" at bounding box center [84, 363] width 30 height 9
click at [127, 288] on label "Uche Okeke" at bounding box center [138, 278] width 173 height 34
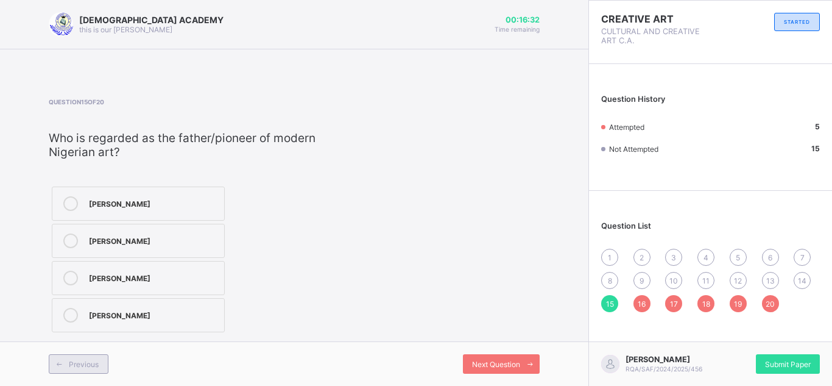
click at [73, 370] on div "Previous" at bounding box center [79, 363] width 60 height 19
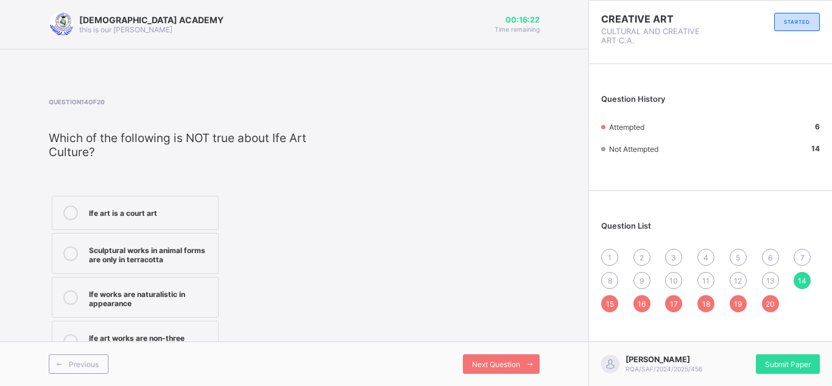
click at [132, 254] on div "Sculptural works in animal forms are only in terracotta" at bounding box center [150, 252] width 123 height 21
drag, startPoint x: 384, startPoint y: 301, endPoint x: 335, endPoint y: 414, distance: 123.3
click at [335, 385] on html "RAUDHATUL QUR'AN ACADEMY this is our motton 00:16:19 Time remaining Question 14…" at bounding box center [416, 193] width 832 height 386
click at [97, 370] on div "Previous" at bounding box center [79, 363] width 60 height 19
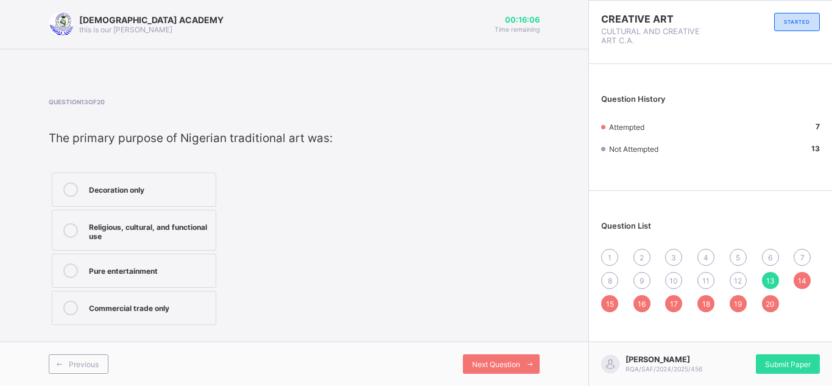
click at [79, 189] on div at bounding box center [70, 189] width 24 height 15
click at [110, 212] on label "Religious, cultural, and functional use" at bounding box center [134, 230] width 164 height 41
click at [74, 366] on span "Previous" at bounding box center [84, 363] width 30 height 9
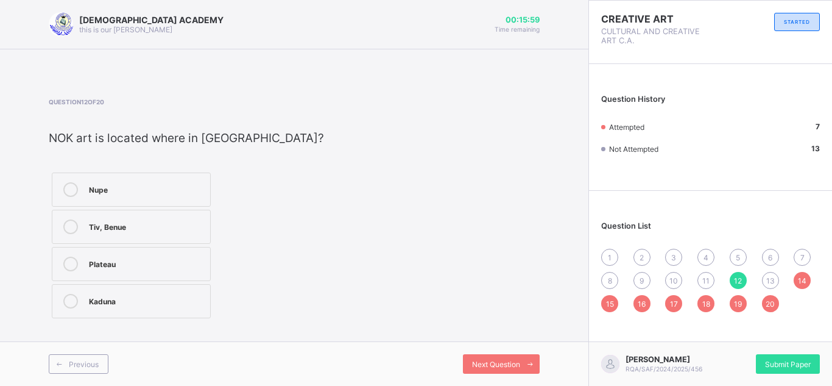
click at [119, 291] on label "Kaduna" at bounding box center [131, 301] width 159 height 34
click at [83, 358] on div "Previous" at bounding box center [79, 363] width 60 height 19
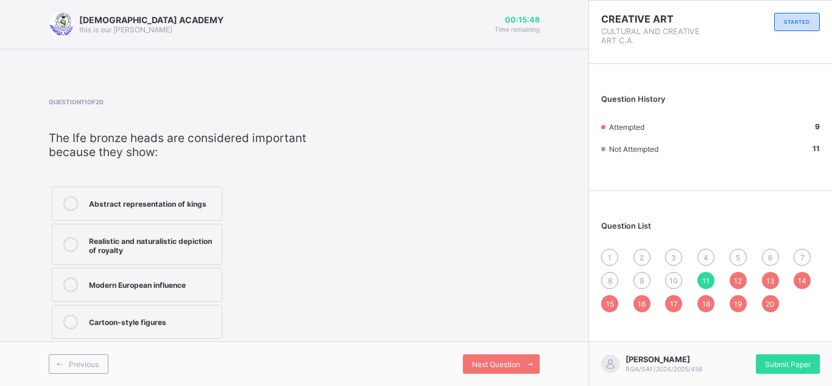
click at [138, 213] on label "Abstract representation of kings" at bounding box center [137, 203] width 171 height 34
click at [88, 360] on span "Previous" at bounding box center [84, 363] width 30 height 9
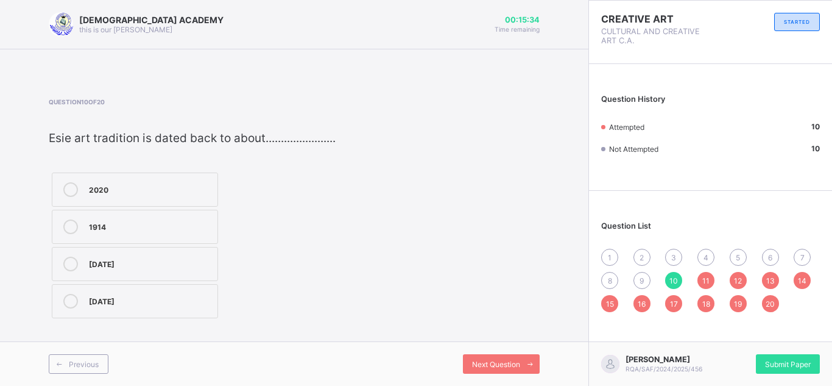
click at [94, 308] on label "200 AD" at bounding box center [135, 301] width 166 height 34
click at [48, 367] on div "Previous Next Question" at bounding box center [294, 363] width 588 height 44
click at [62, 365] on icon at bounding box center [59, 364] width 9 height 8
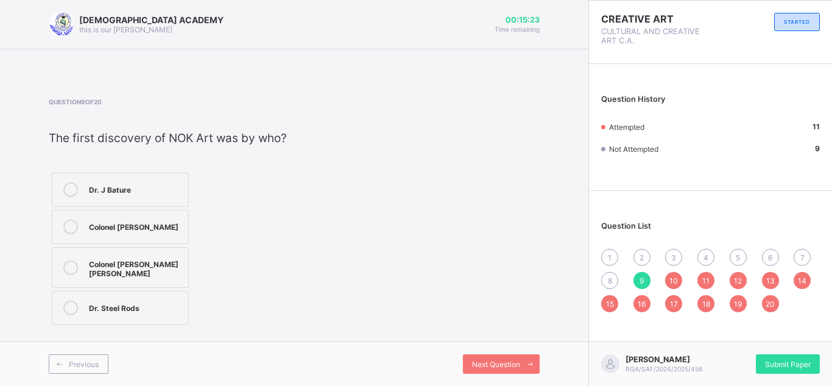
click at [121, 238] on label "Colonel Denen Yongo" at bounding box center [120, 227] width 137 height 34
click at [108, 304] on div "Dr. Steel Rods" at bounding box center [135, 306] width 93 height 12
click at [86, 357] on div "Previous" at bounding box center [79, 363] width 60 height 19
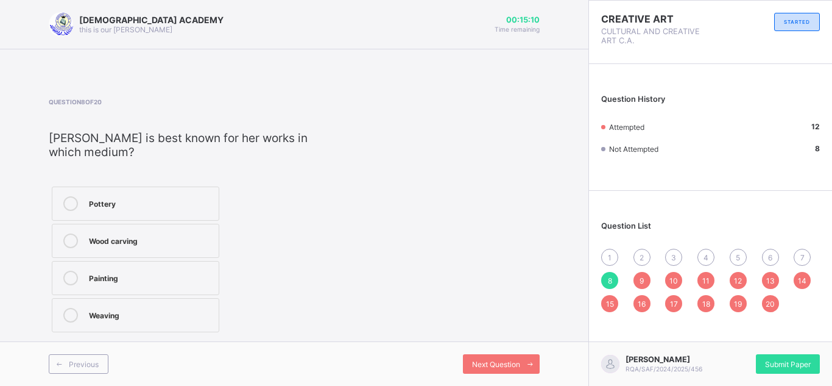
click at [127, 212] on label "Pottery" at bounding box center [136, 203] width 168 height 34
click at [94, 355] on div "Previous" at bounding box center [79, 363] width 60 height 19
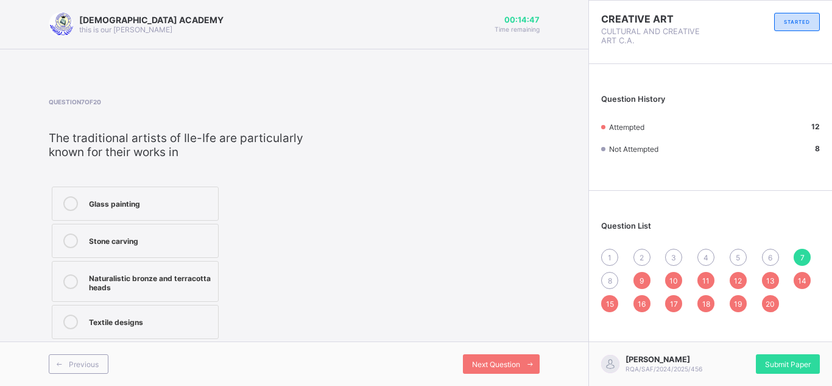
click at [106, 243] on div "Stone carving" at bounding box center [150, 239] width 123 height 12
click at [82, 365] on span "Previous" at bounding box center [84, 363] width 30 height 9
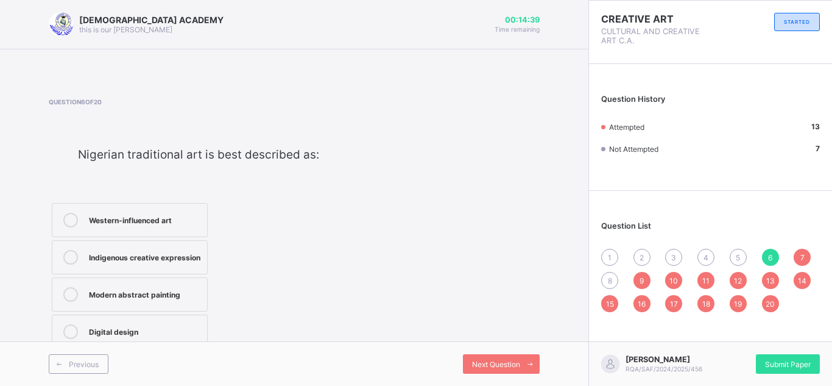
click at [123, 295] on div "Modern abstract painting" at bounding box center [145, 293] width 112 height 12
drag, startPoint x: 144, startPoint y: 257, endPoint x: 118, endPoint y: 270, distance: 28.6
click at [118, 262] on div "Indigenous creative expression" at bounding box center [145, 256] width 112 height 12
click at [74, 363] on span "Previous" at bounding box center [84, 363] width 30 height 9
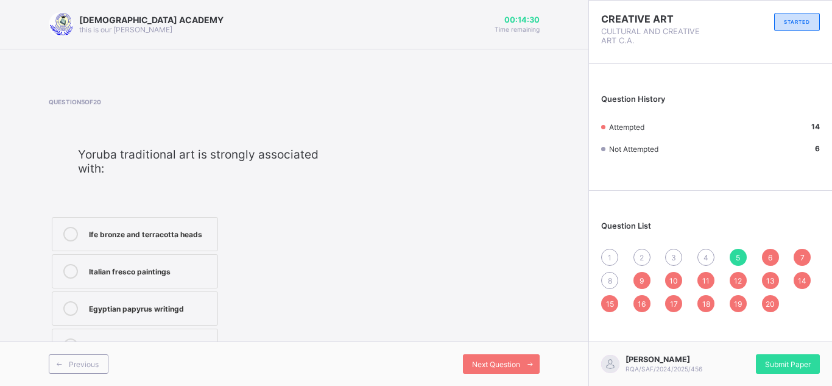
click at [615, 281] on div "8" at bounding box center [609, 280] width 17 height 17
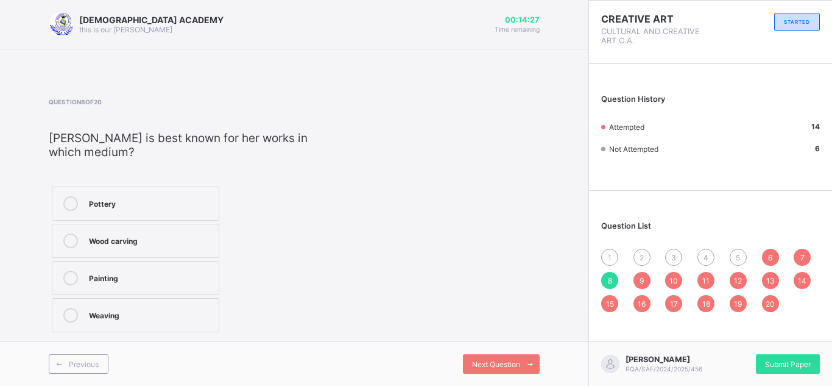
click at [79, 196] on label "Pottery" at bounding box center [136, 203] width 168 height 34
click at [716, 252] on div "1 2 3 4 5 6 7 8 9 10 11 12 13 14 15 16 17 18 19 20" at bounding box center [710, 280] width 219 height 63
drag, startPoint x: 727, startPoint y: 255, endPoint x: 744, endPoint y: 259, distance: 16.8
click at [744, 259] on div "1 2 3 4 5 6 7 8 9 10 11 12 13 14 15 16 17 18 19 20" at bounding box center [710, 280] width 219 height 63
click at [744, 259] on div "5" at bounding box center [738, 257] width 17 height 17
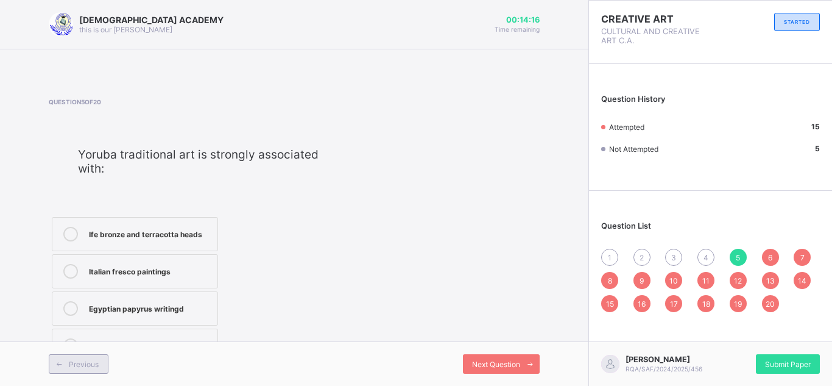
click at [83, 368] on span "Previous" at bounding box center [84, 363] width 30 height 9
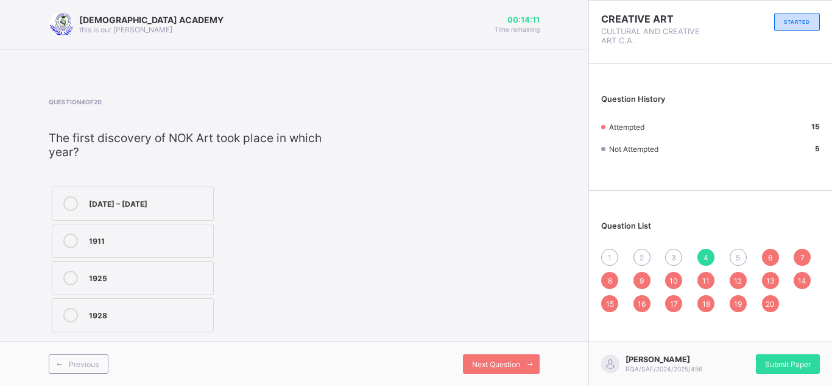
click at [135, 194] on label "500 BC – 200 AD" at bounding box center [133, 203] width 162 height 34
click at [72, 361] on span "Previous" at bounding box center [84, 363] width 30 height 9
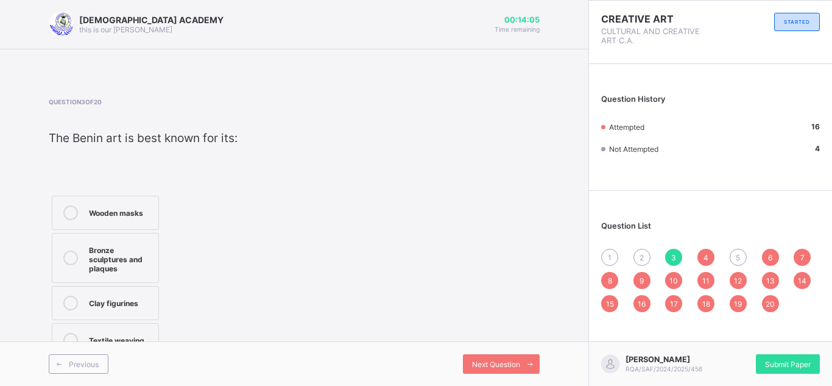
click at [94, 252] on div "Bronze sculptures and plaques" at bounding box center [120, 257] width 63 height 30
click at [73, 366] on span "Previous" at bounding box center [84, 363] width 30 height 9
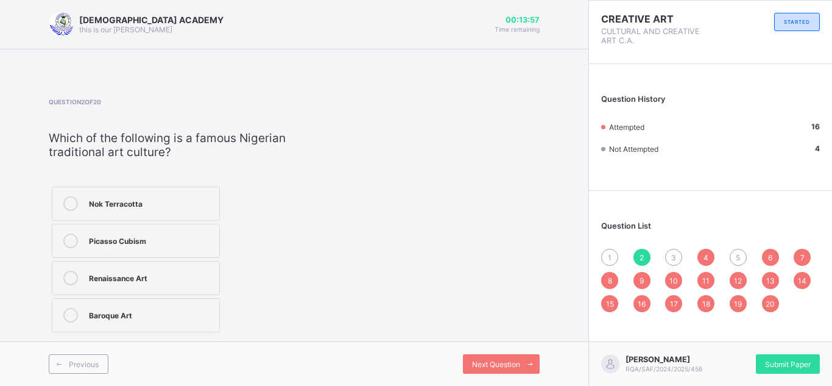
click at [152, 207] on div "Nok Terracotta" at bounding box center [151, 202] width 124 height 12
click at [71, 360] on span "Previous" at bounding box center [84, 363] width 30 height 9
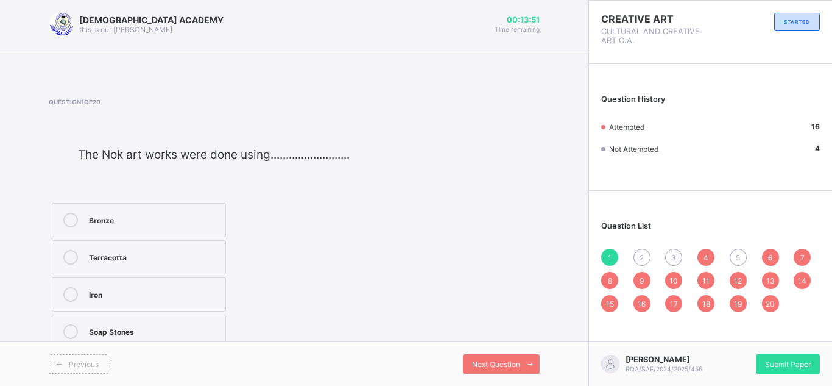
click at [129, 224] on div "Bronze" at bounding box center [154, 219] width 130 height 12
click at [647, 260] on div "2" at bounding box center [642, 257] width 17 height 17
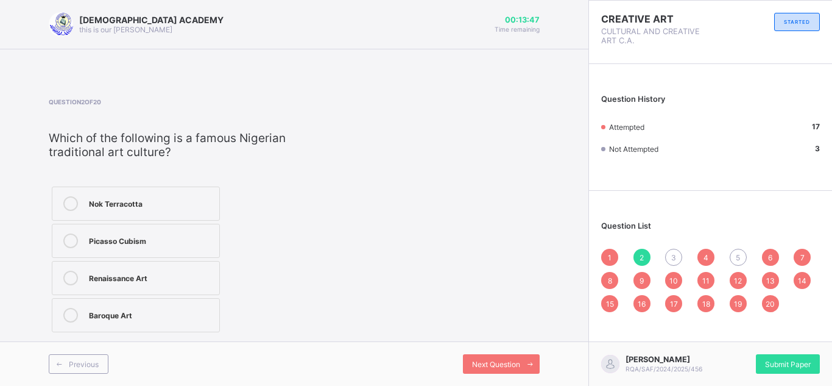
click at [122, 208] on div "Nok Terracotta" at bounding box center [151, 203] width 124 height 15
click at [673, 265] on div "3" at bounding box center [673, 257] width 17 height 17
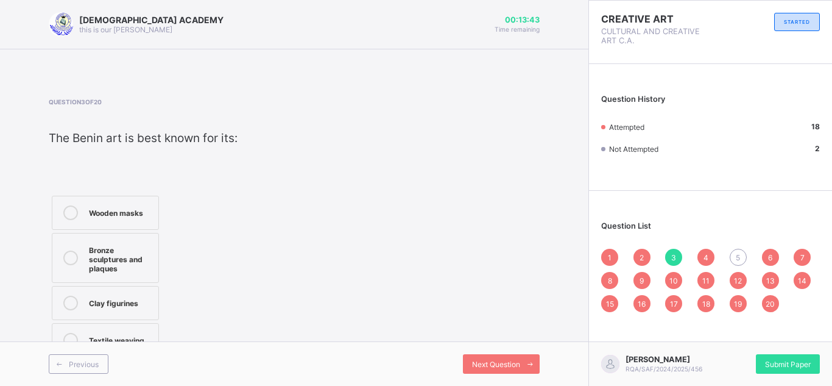
click at [113, 256] on div "Bronze sculptures and plaques" at bounding box center [120, 257] width 63 height 30
click at [741, 259] on div "5" at bounding box center [738, 257] width 17 height 17
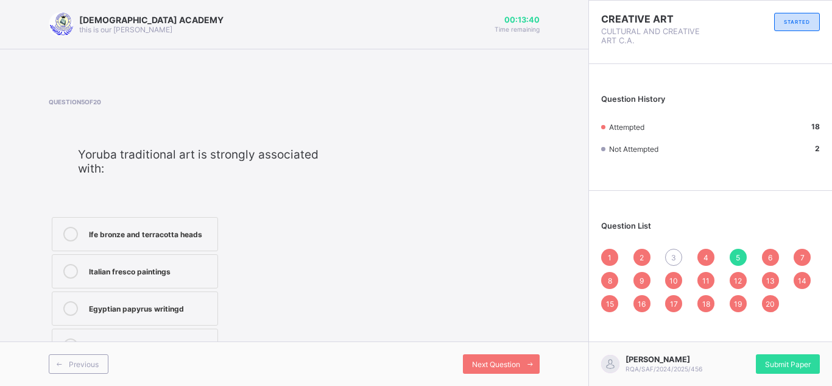
click at [674, 255] on span "3" at bounding box center [673, 257] width 5 height 9
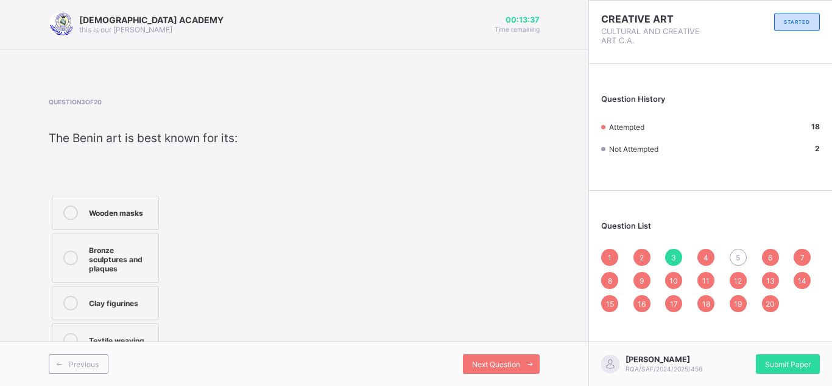
click at [122, 270] on div "Bronze sculptures and plaques" at bounding box center [120, 257] width 63 height 30
click at [525, 372] on span at bounding box center [529, 363] width 19 height 19
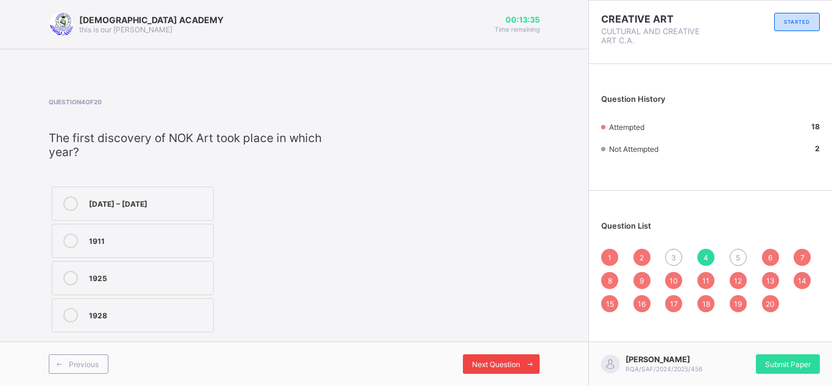
click at [525, 372] on span at bounding box center [529, 363] width 19 height 19
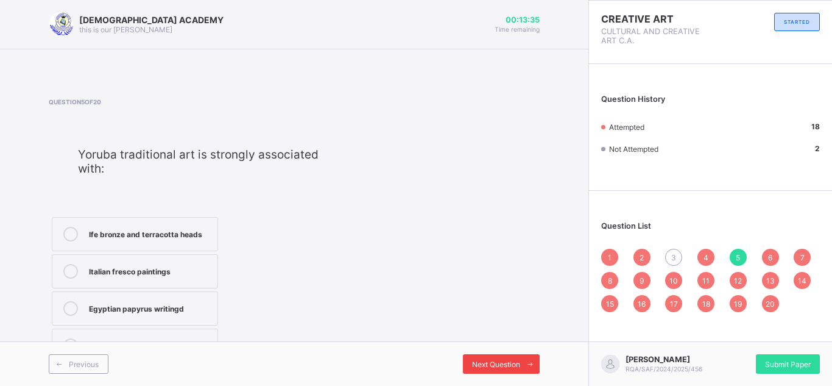
click at [525, 372] on span at bounding box center [529, 363] width 19 height 19
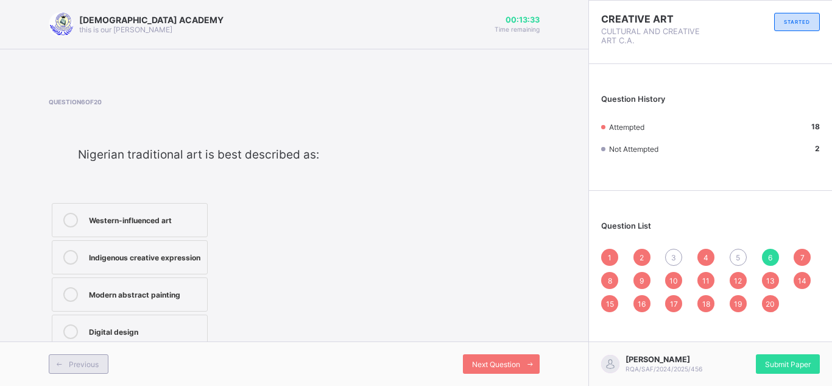
click at [67, 356] on span at bounding box center [58, 363] width 19 height 19
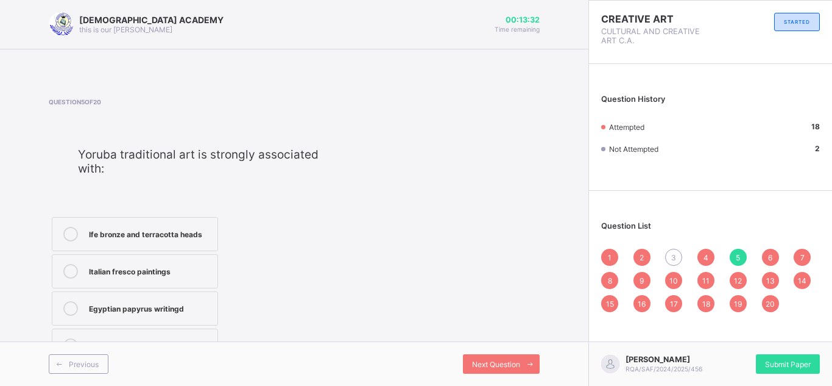
click at [164, 231] on div "Ife bronze and terracotta heads" at bounding box center [150, 233] width 122 height 12
click at [94, 356] on div "Previous" at bounding box center [79, 363] width 60 height 19
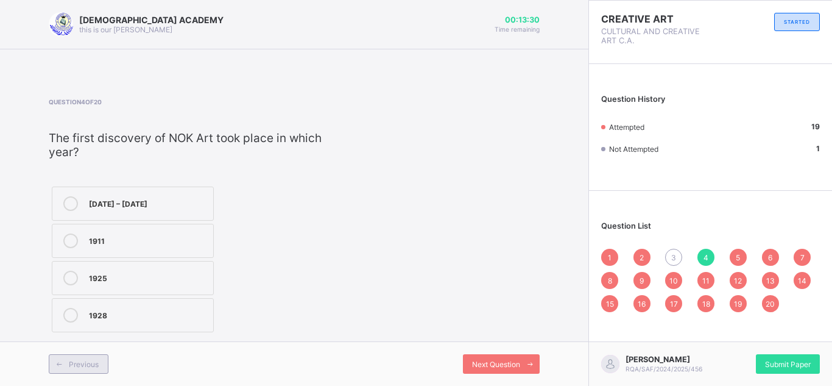
click at [94, 356] on div "Previous" at bounding box center [79, 363] width 60 height 19
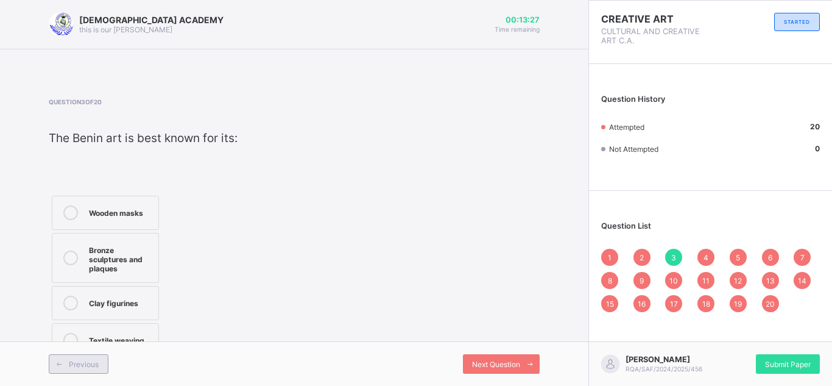
click at [77, 361] on span "Previous" at bounding box center [84, 363] width 30 height 9
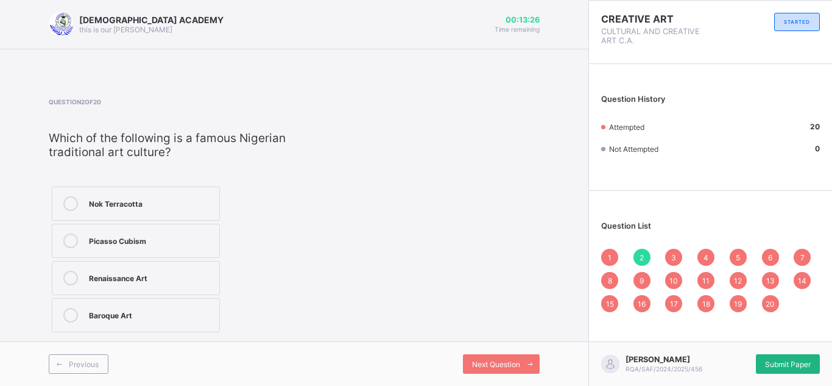
click at [794, 358] on div "Submit Paper" at bounding box center [788, 363] width 64 height 19
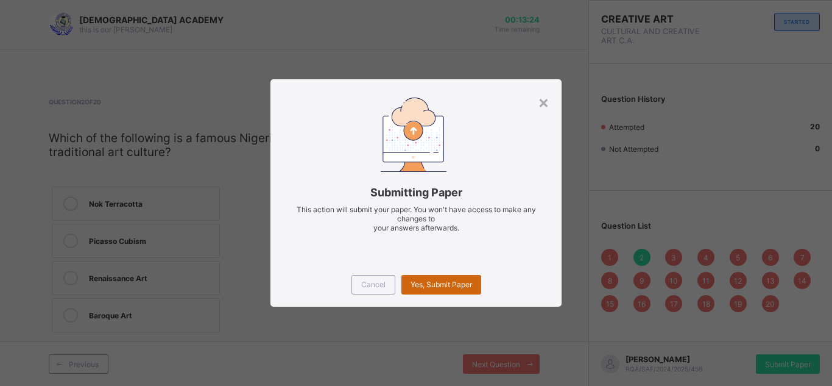
click at [453, 288] on span "Yes, Submit Paper" at bounding box center [442, 284] width 62 height 9
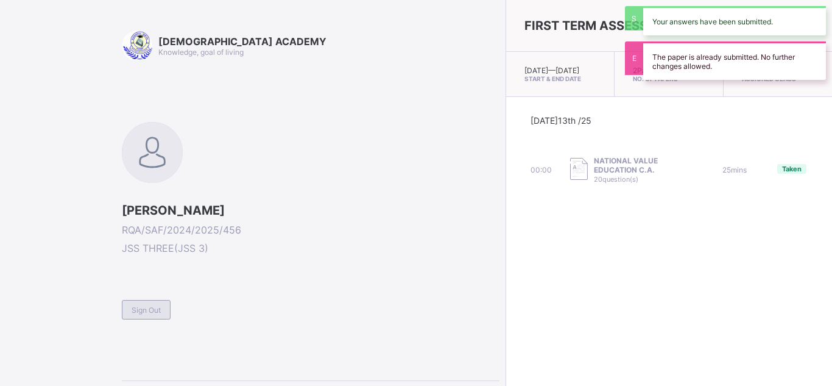
click at [146, 308] on span "Sign Out" at bounding box center [146, 309] width 29 height 9
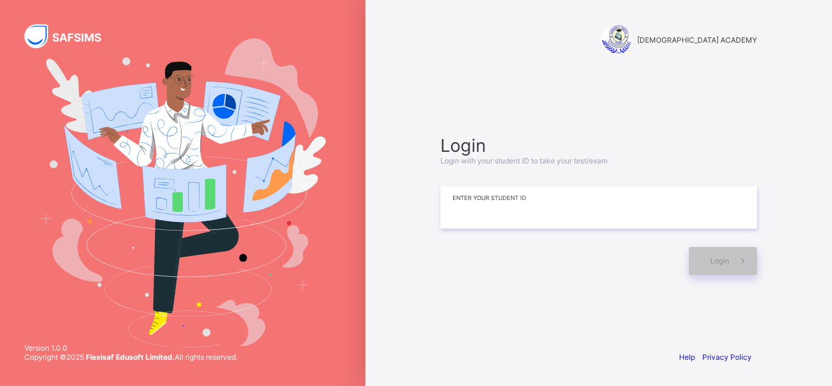
click at [598, 226] on input at bounding box center [598, 207] width 317 height 43
type input "**********"
click at [741, 263] on icon at bounding box center [742, 261] width 13 height 12
click at [741, 263] on icon at bounding box center [743, 260] width 14 height 13
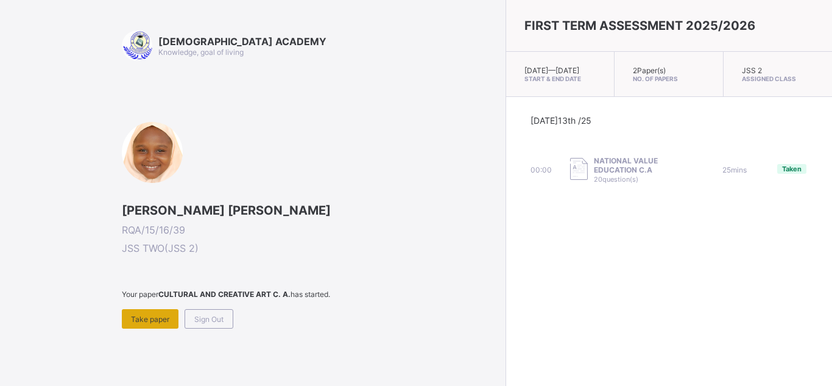
click at [144, 320] on span "Take paper" at bounding box center [150, 318] width 38 height 9
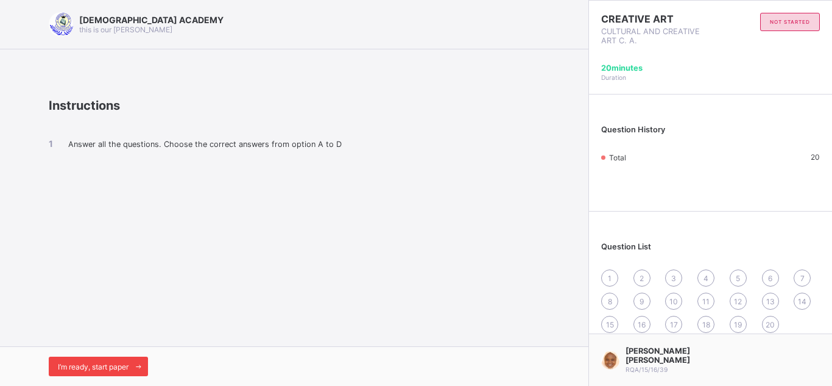
click at [93, 363] on span "I’m ready, start paper" at bounding box center [93, 366] width 71 height 9
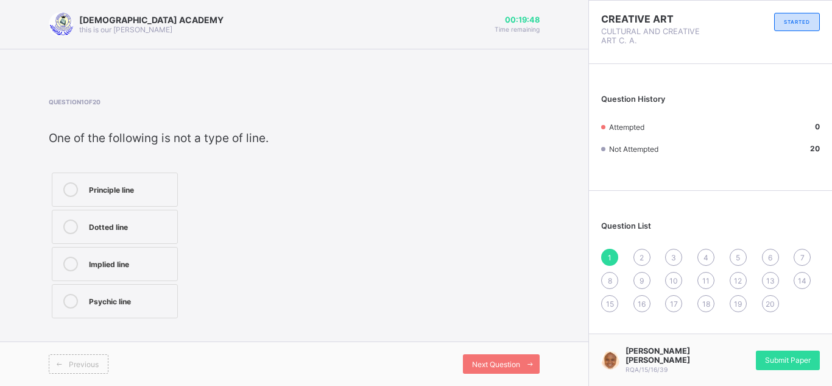
click at [72, 191] on icon at bounding box center [70, 189] width 15 height 15
click at [507, 356] on div "Next Question" at bounding box center [501, 363] width 77 height 19
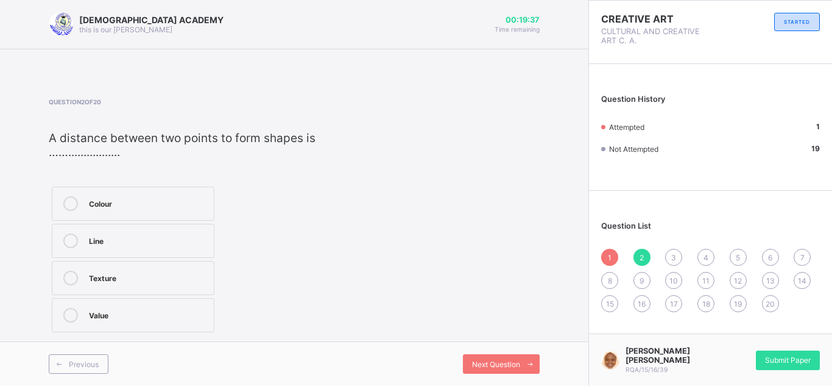
click at [196, 245] on div "Line" at bounding box center [148, 239] width 119 height 12
click at [498, 363] on span "Next Question" at bounding box center [496, 363] width 48 height 9
click at [157, 238] on div "Weaving" at bounding box center [150, 239] width 122 height 12
click at [173, 311] on div "Paper" at bounding box center [150, 314] width 122 height 12
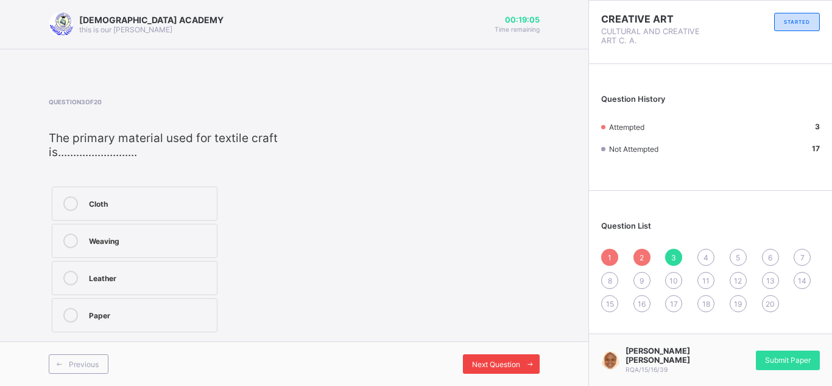
click at [510, 366] on span "Next Question" at bounding box center [496, 363] width 48 height 9
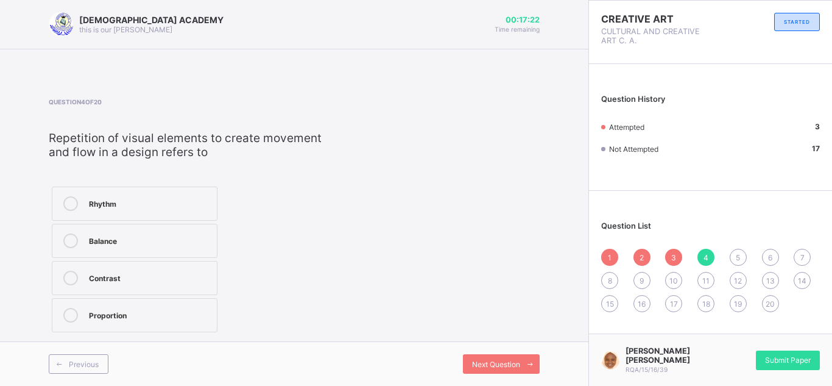
click at [137, 283] on div "Contrast" at bounding box center [150, 277] width 122 height 15
click at [499, 359] on span "Next Question" at bounding box center [496, 363] width 48 height 9
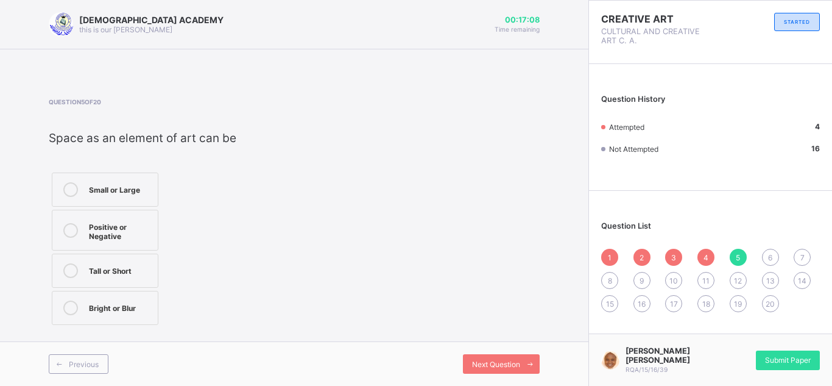
click at [114, 226] on div "Positive or Negative" at bounding box center [120, 229] width 63 height 21
click at [476, 359] on span "Next Question" at bounding box center [496, 363] width 48 height 9
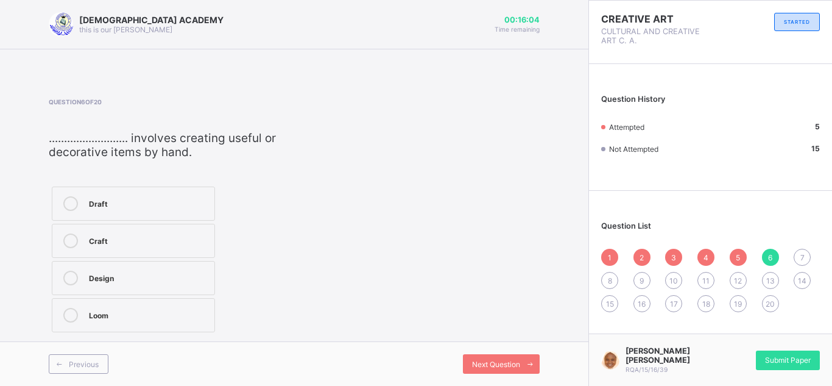
click at [59, 239] on div at bounding box center [70, 240] width 24 height 15
click at [501, 358] on div "Next Question" at bounding box center [501, 363] width 77 height 19
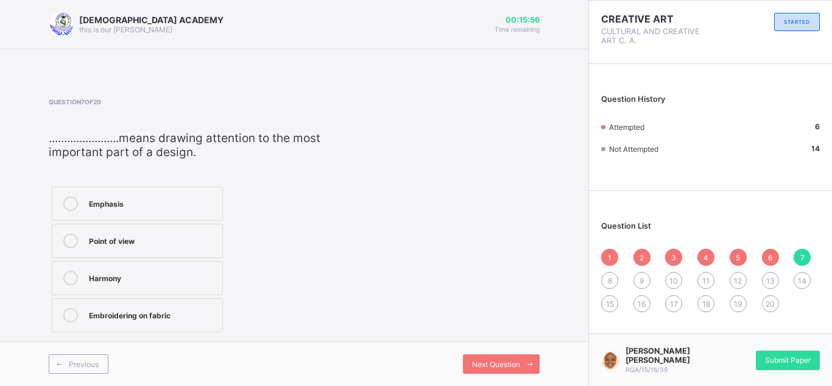
click at [768, 255] on span "6" at bounding box center [770, 257] width 4 height 9
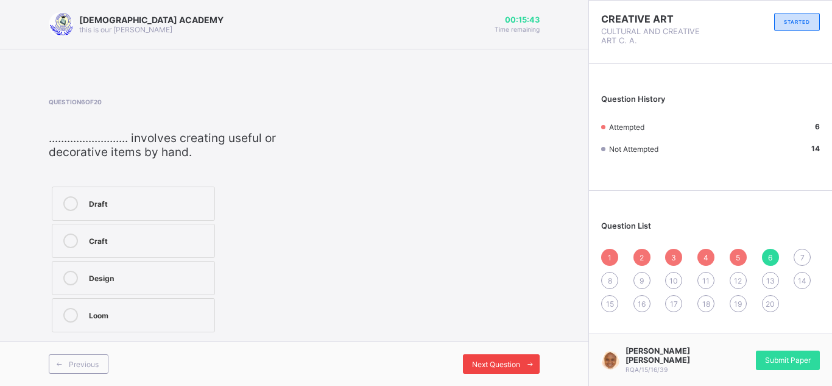
click at [521, 357] on span at bounding box center [529, 363] width 19 height 19
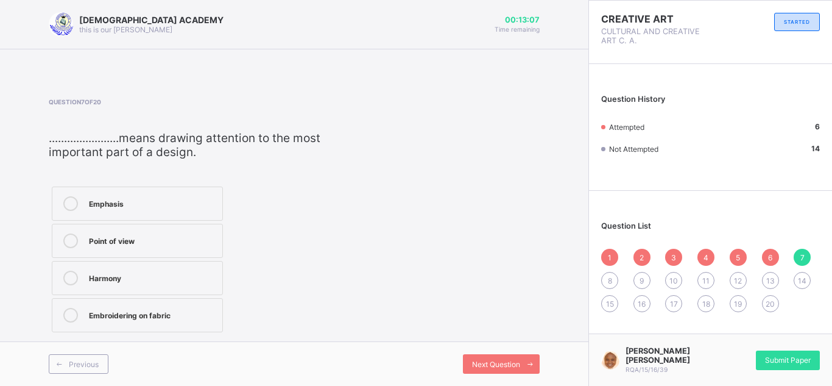
click at [71, 270] on icon at bounding box center [70, 277] width 15 height 15
click at [478, 367] on span "Next Question" at bounding box center [496, 363] width 48 height 9
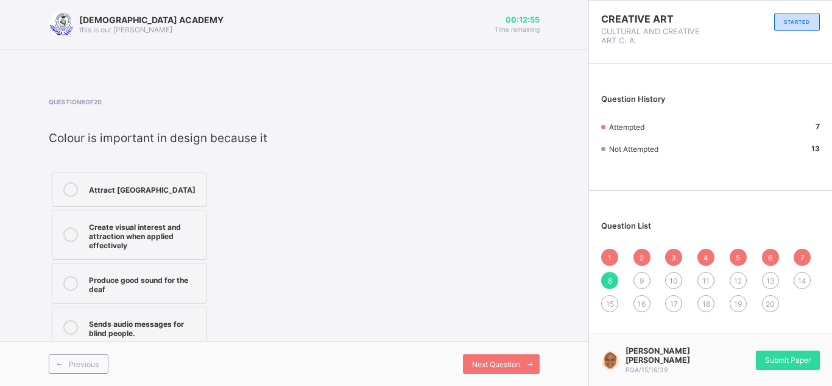
click at [130, 241] on div "Create visual interest and attraction when applied effectively" at bounding box center [144, 234] width 111 height 30
click at [498, 367] on span "Next Question" at bounding box center [496, 363] width 48 height 9
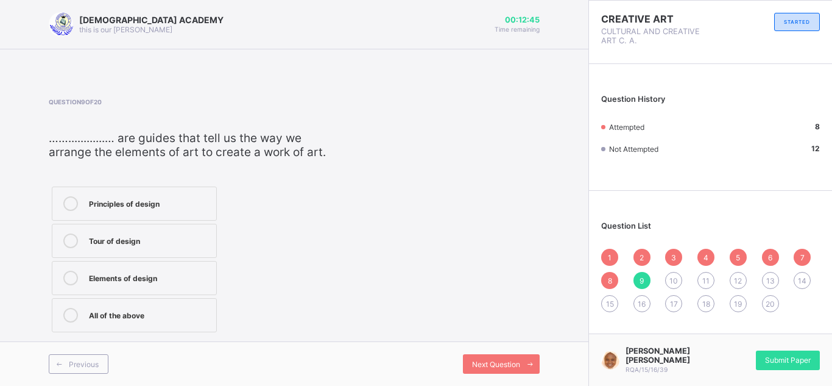
click at [158, 198] on div "Principles of design" at bounding box center [149, 202] width 121 height 12
click at [503, 369] on div "Next Question" at bounding box center [501, 363] width 77 height 19
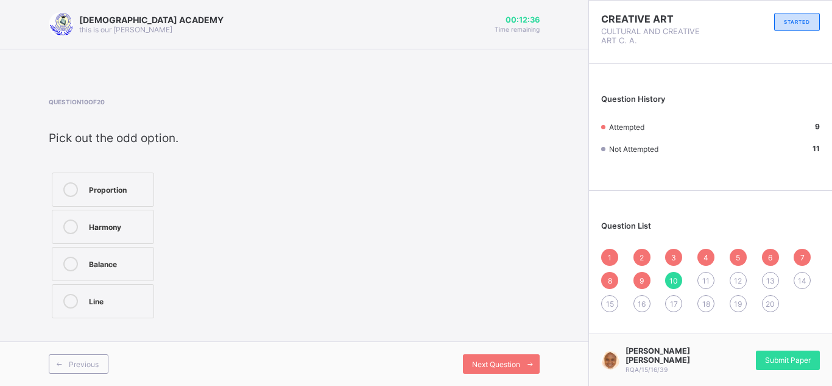
click at [93, 312] on label "Line" at bounding box center [103, 301] width 102 height 34
click at [483, 359] on span "Next Question" at bounding box center [496, 363] width 48 height 9
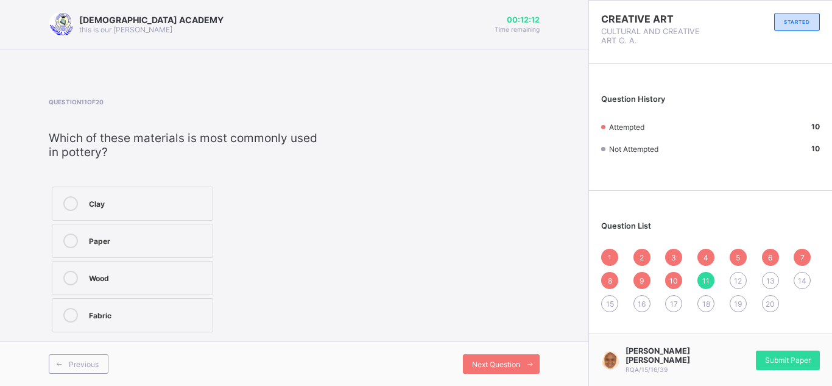
click at [360, 253] on div "Question 11 of 20 ​ Which of these materials is most commonly used in pottery? …" at bounding box center [294, 216] width 491 height 237
click at [361, 253] on div "Question 11 of 20 ​ Which of these materials is most commonly used in pottery? …" at bounding box center [294, 216] width 491 height 237
click at [175, 200] on div "Clay" at bounding box center [148, 202] width 118 height 12
click at [498, 358] on div "Next Question" at bounding box center [501, 363] width 77 height 19
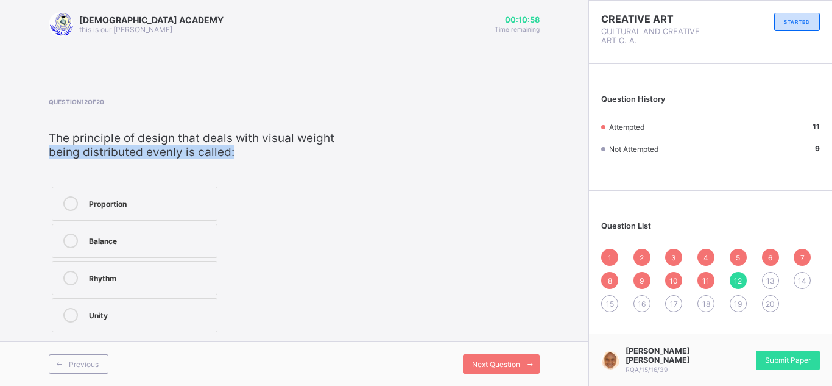
drag, startPoint x: 440, startPoint y: 152, endPoint x: 439, endPoint y: 130, distance: 21.9
click at [439, 130] on div "Question 12 of 20 ​ The principle of design that deals with visual weight being…" at bounding box center [294, 216] width 491 height 237
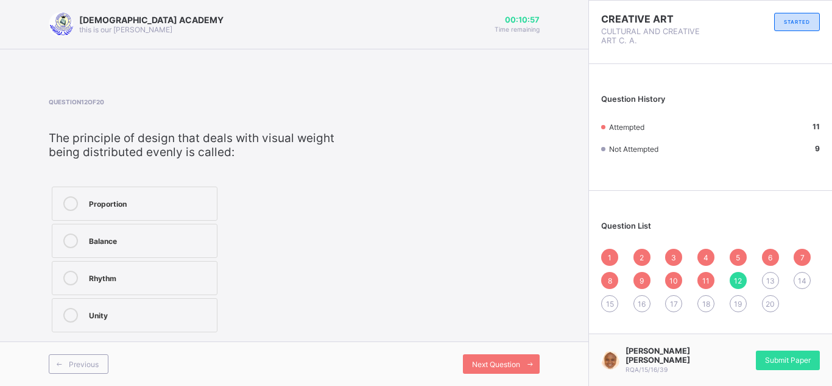
click at [402, 168] on div "Question 12 of 20 ​ The principle of design that deals with visual weight being…" at bounding box center [294, 216] width 491 height 237
click at [153, 265] on label "Rhythm" at bounding box center [135, 278] width 166 height 34
click at [178, 192] on label "Proportion" at bounding box center [135, 203] width 166 height 34
drag, startPoint x: 188, startPoint y: 267, endPoint x: 178, endPoint y: 256, distance: 14.7
click at [178, 256] on div "Proportion Balance Rhythm Unity" at bounding box center [135, 259] width 172 height 152
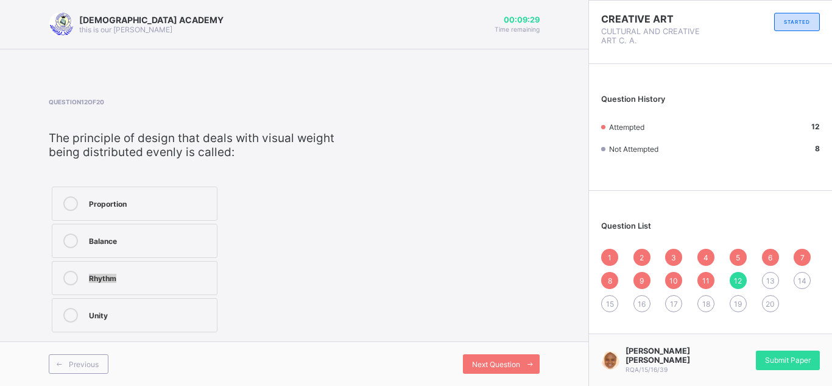
click at [183, 268] on label "Rhythm" at bounding box center [135, 278] width 166 height 34
click at [465, 365] on div "Next Question" at bounding box center [501, 363] width 77 height 19
click at [140, 264] on label "Contrast" at bounding box center [134, 278] width 165 height 34
click at [498, 352] on div "Previous Next Question" at bounding box center [294, 363] width 588 height 44
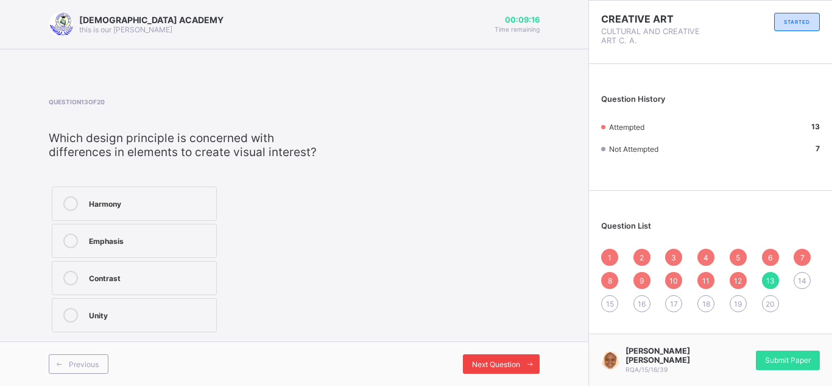
click at [501, 365] on span "Next Question" at bounding box center [496, 363] width 48 height 9
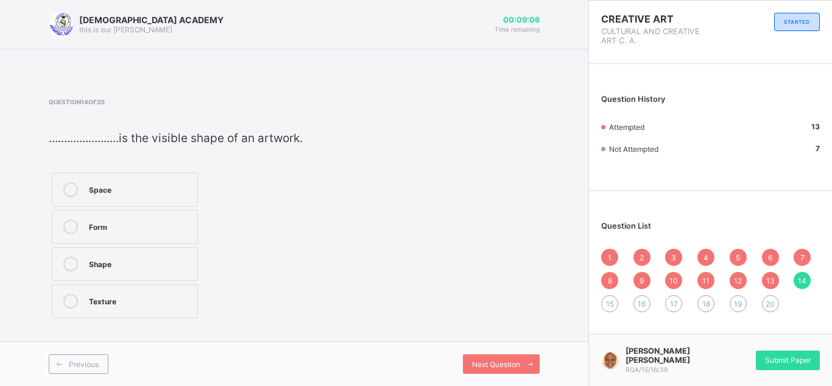
click at [153, 227] on div "Form" at bounding box center [140, 225] width 102 height 12
click at [490, 359] on span "Next Question" at bounding box center [496, 363] width 48 height 9
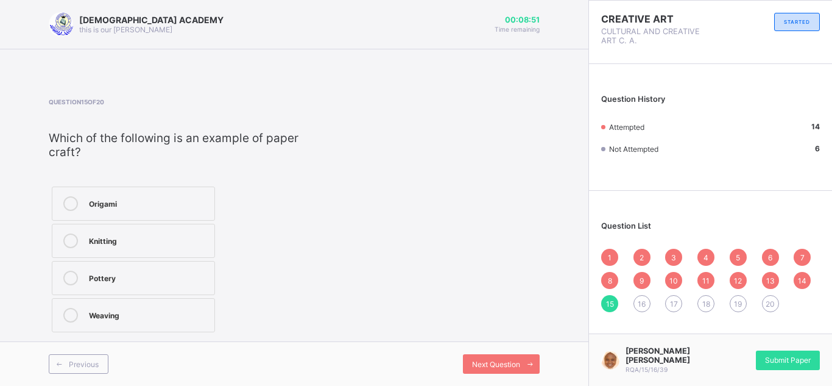
click at [151, 271] on div "Pottery" at bounding box center [148, 276] width 119 height 12
click at [500, 366] on span "Next Question" at bounding box center [496, 363] width 48 height 9
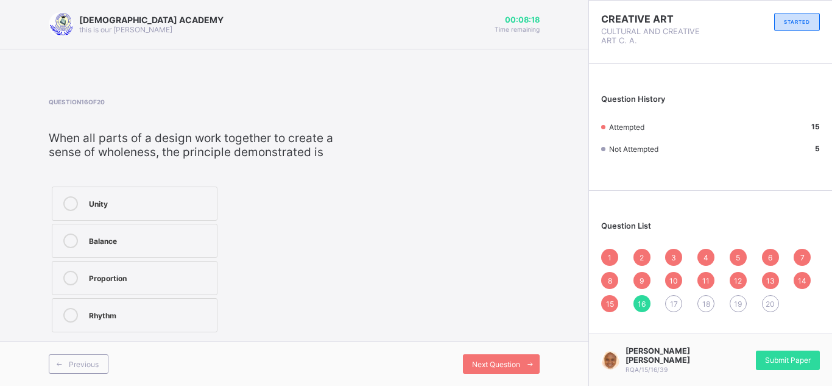
click at [200, 225] on label "Balance" at bounding box center [135, 241] width 166 height 34
click at [510, 365] on span "Next Question" at bounding box center [496, 363] width 48 height 9
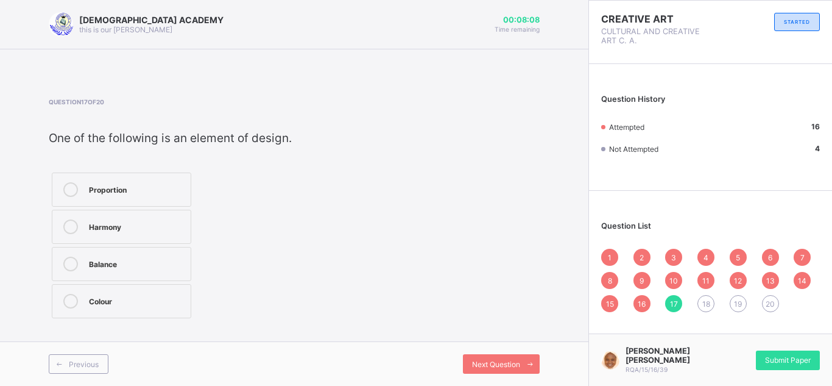
click at [131, 288] on label "Colour" at bounding box center [121, 301] width 139 height 34
click at [500, 358] on div "Next Question" at bounding box center [501, 363] width 77 height 19
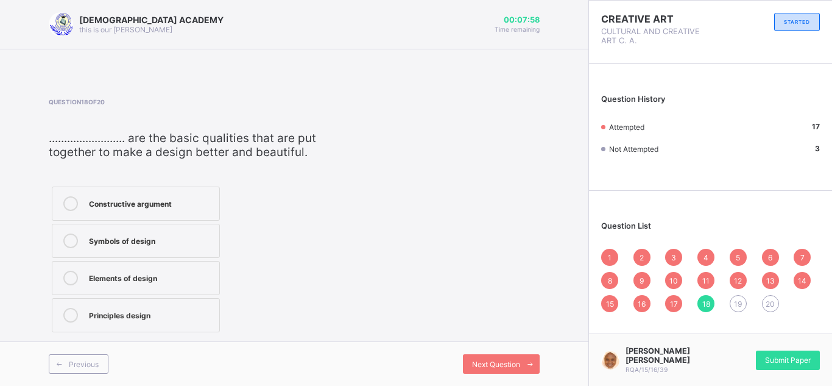
drag, startPoint x: 168, startPoint y: 274, endPoint x: 176, endPoint y: 272, distance: 8.1
click at [176, 272] on div "Elements of design" at bounding box center [151, 276] width 124 height 12
click at [485, 359] on span "Next Question" at bounding box center [496, 363] width 48 height 9
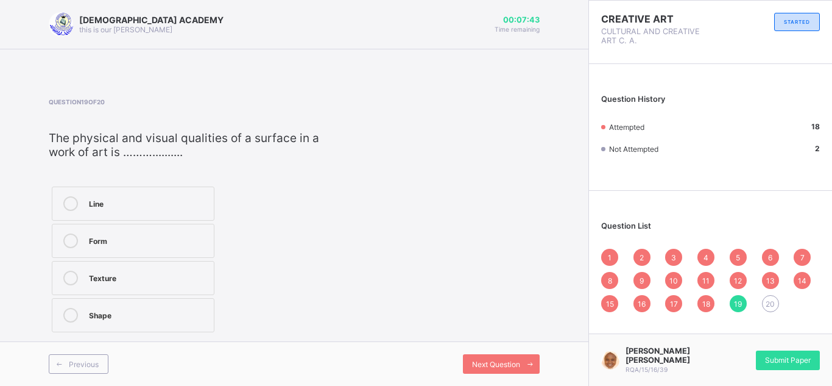
click at [175, 272] on div "Texture" at bounding box center [148, 276] width 119 height 12
click at [508, 372] on div "Next Question" at bounding box center [501, 363] width 77 height 19
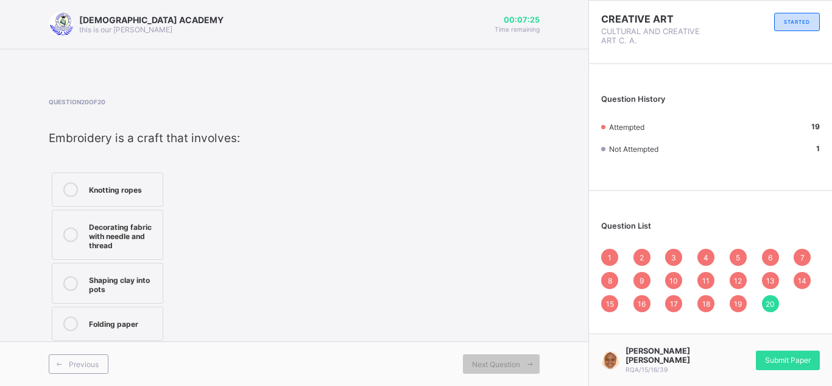
click at [103, 222] on div "Decorating fabric with needle and thread" at bounding box center [123, 234] width 68 height 30
click at [532, 186] on div "Question 20 of 20 ​ Embroidery is a craft that involves: ​ Knotting ropes Decor…" at bounding box center [294, 220] width 491 height 245
click at [766, 360] on span "Submit Paper" at bounding box center [788, 359] width 46 height 9
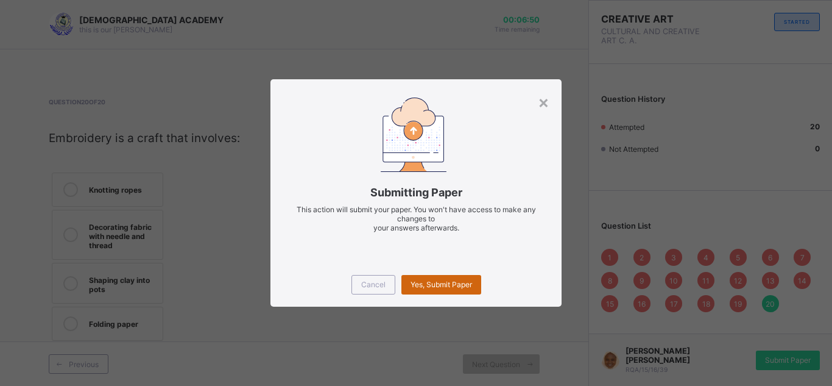
click at [460, 281] on span "Yes, Submit Paper" at bounding box center [442, 284] width 62 height 9
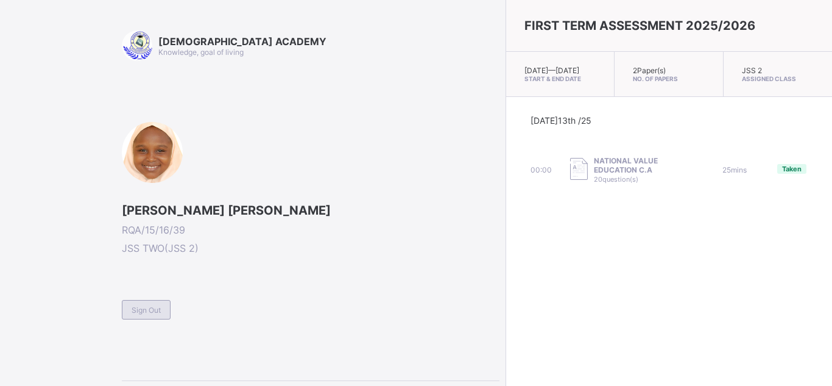
click at [156, 308] on span "Sign Out" at bounding box center [146, 309] width 29 height 9
